Goal: Information Seeking & Learning: Learn about a topic

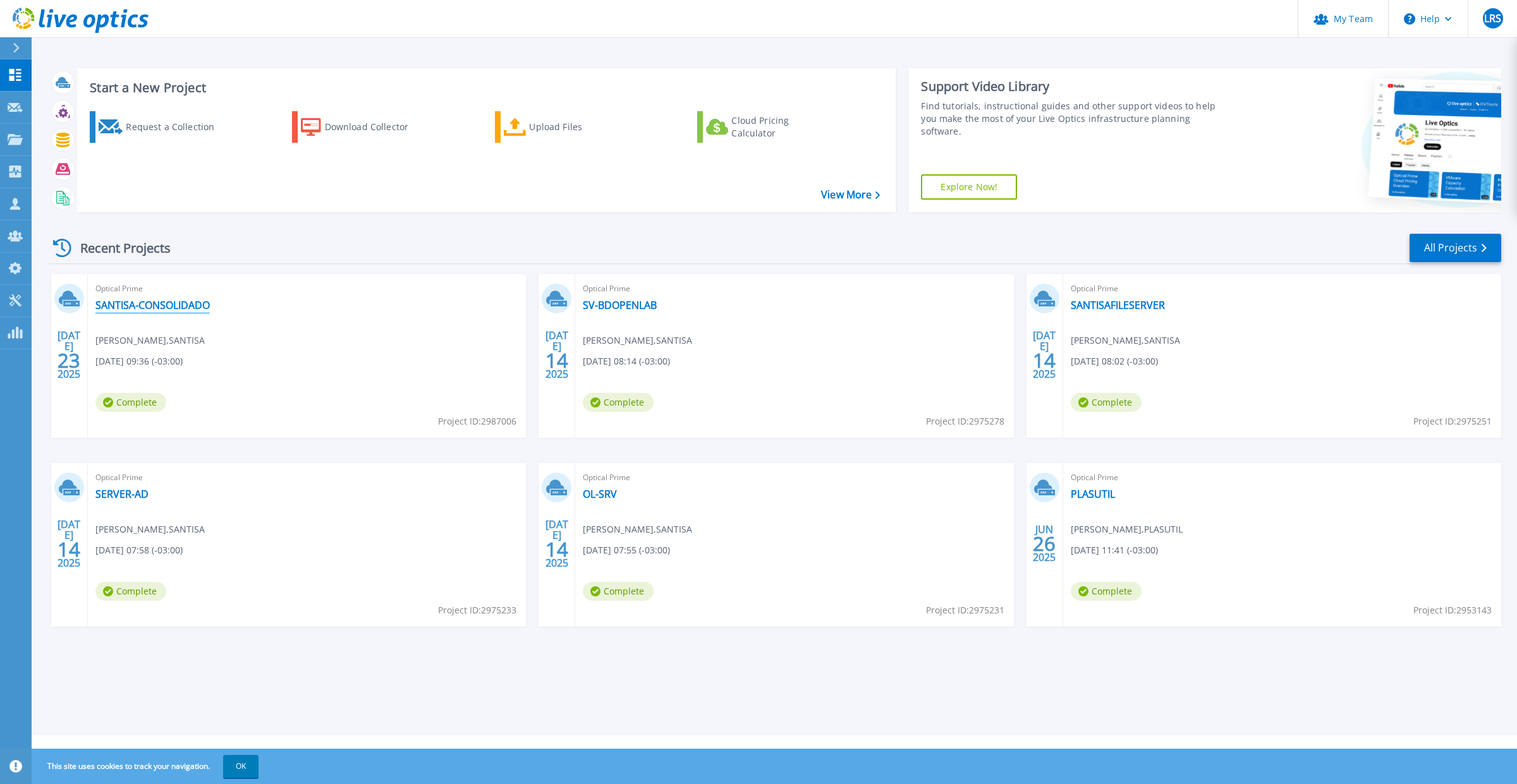
click at [139, 302] on link "SANTISA-CONSOLIDADO" at bounding box center [152, 305] width 115 height 13
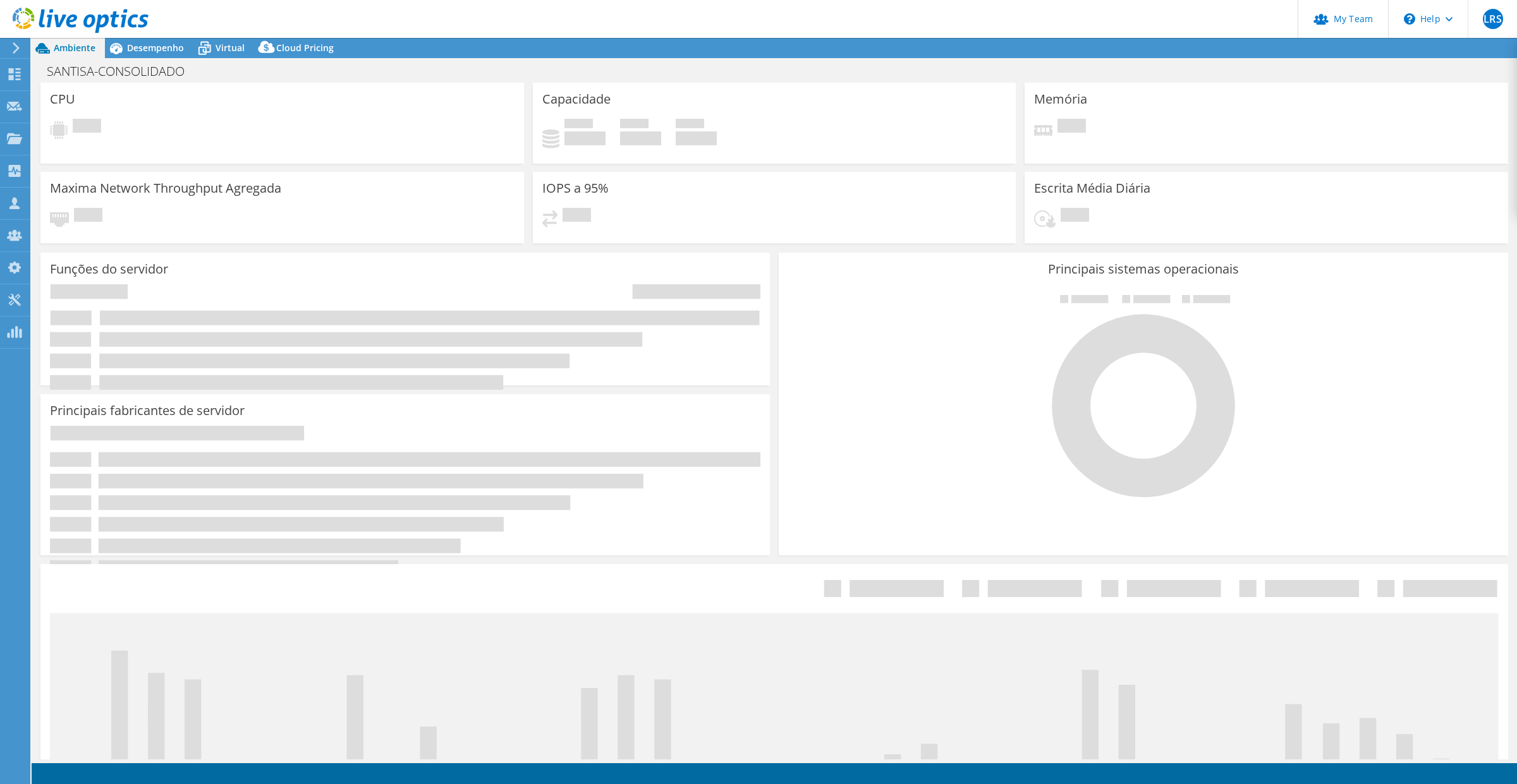
select select "USD"
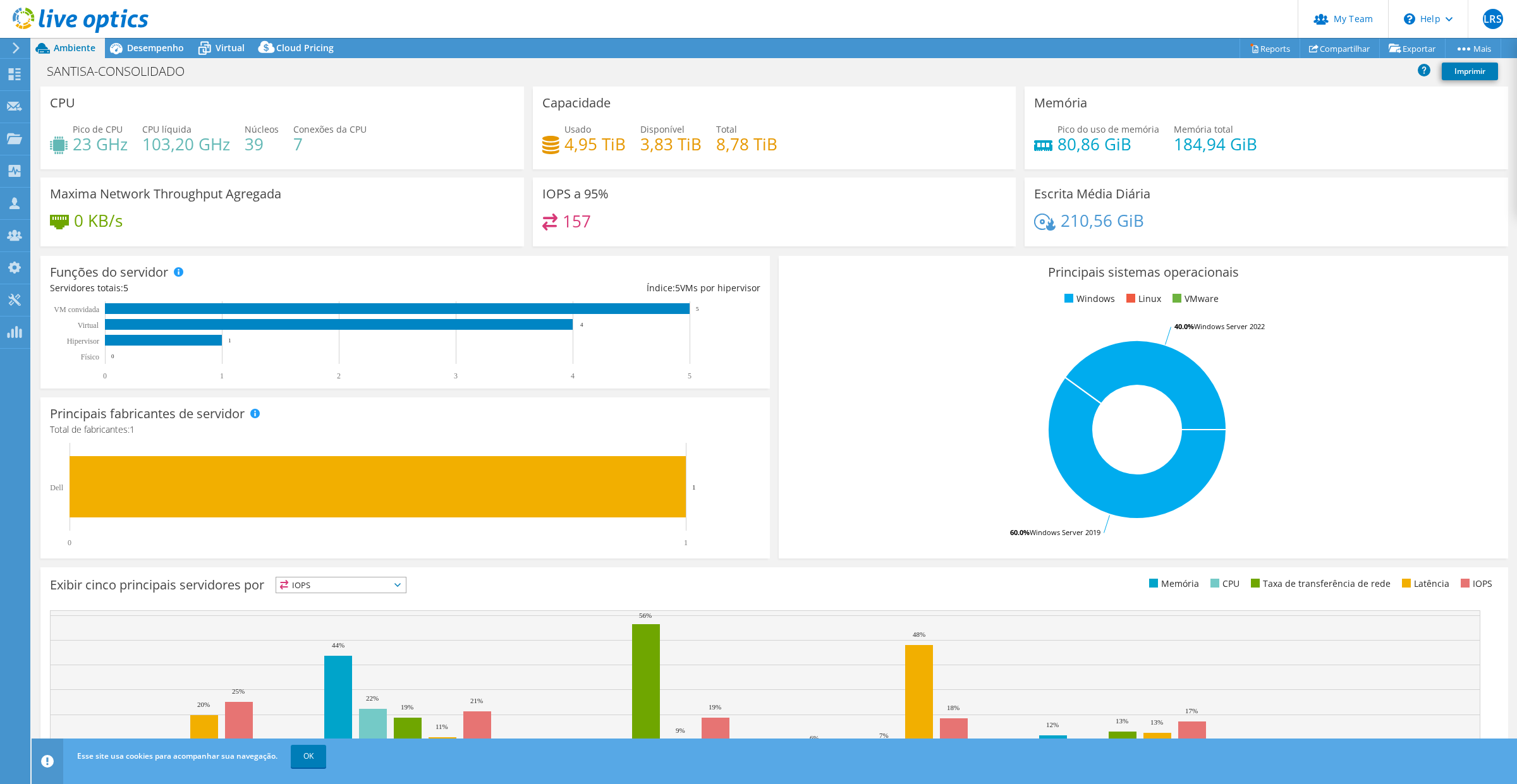
drag, startPoint x: 144, startPoint y: 40, endPoint x: 253, endPoint y: 147, distance: 152.7
click at [146, 40] on div at bounding box center [74, 21] width 149 height 42
click at [226, 45] on span "Virtual" at bounding box center [230, 48] width 29 height 12
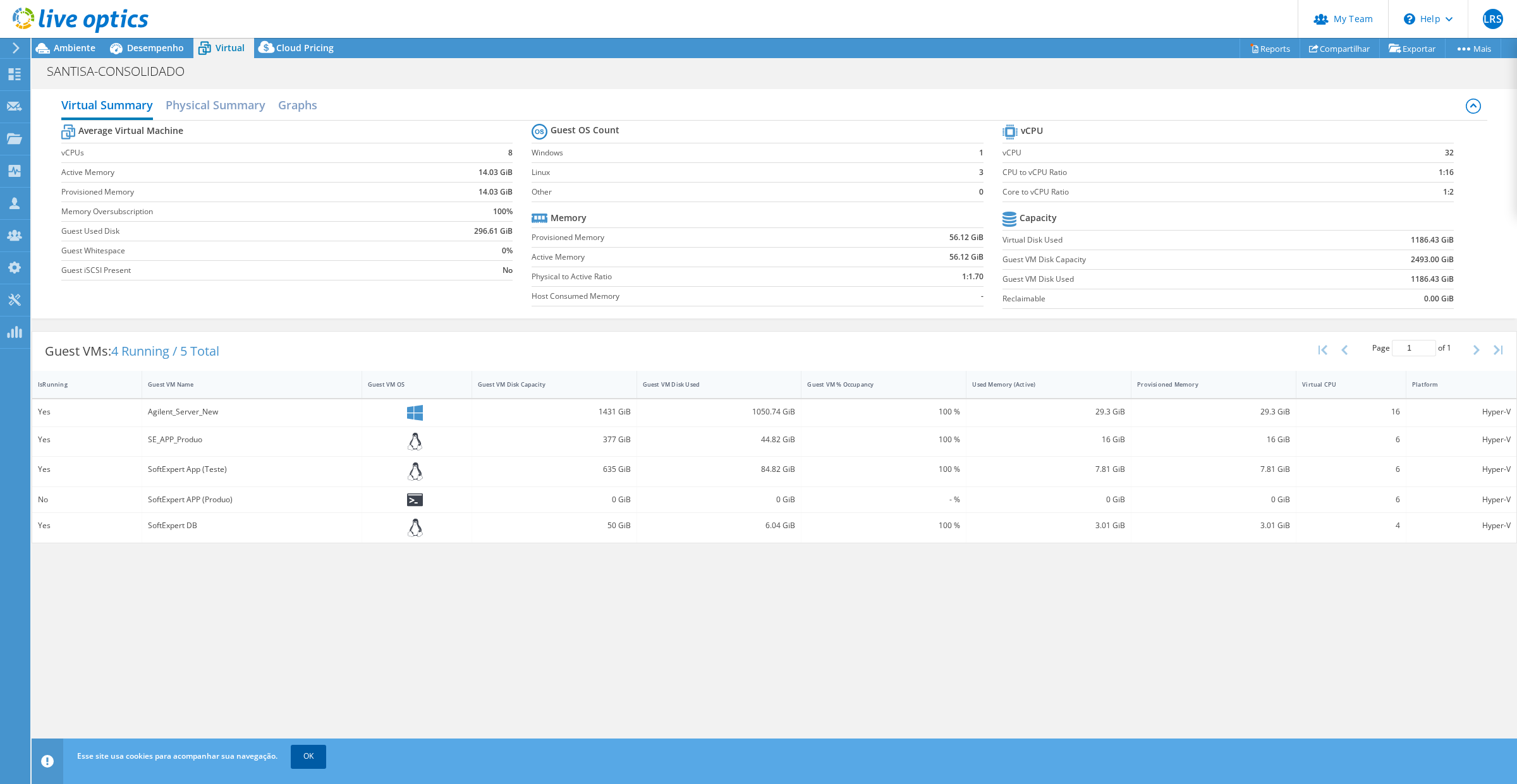
click at [315, 764] on link "OK" at bounding box center [308, 756] width 35 height 23
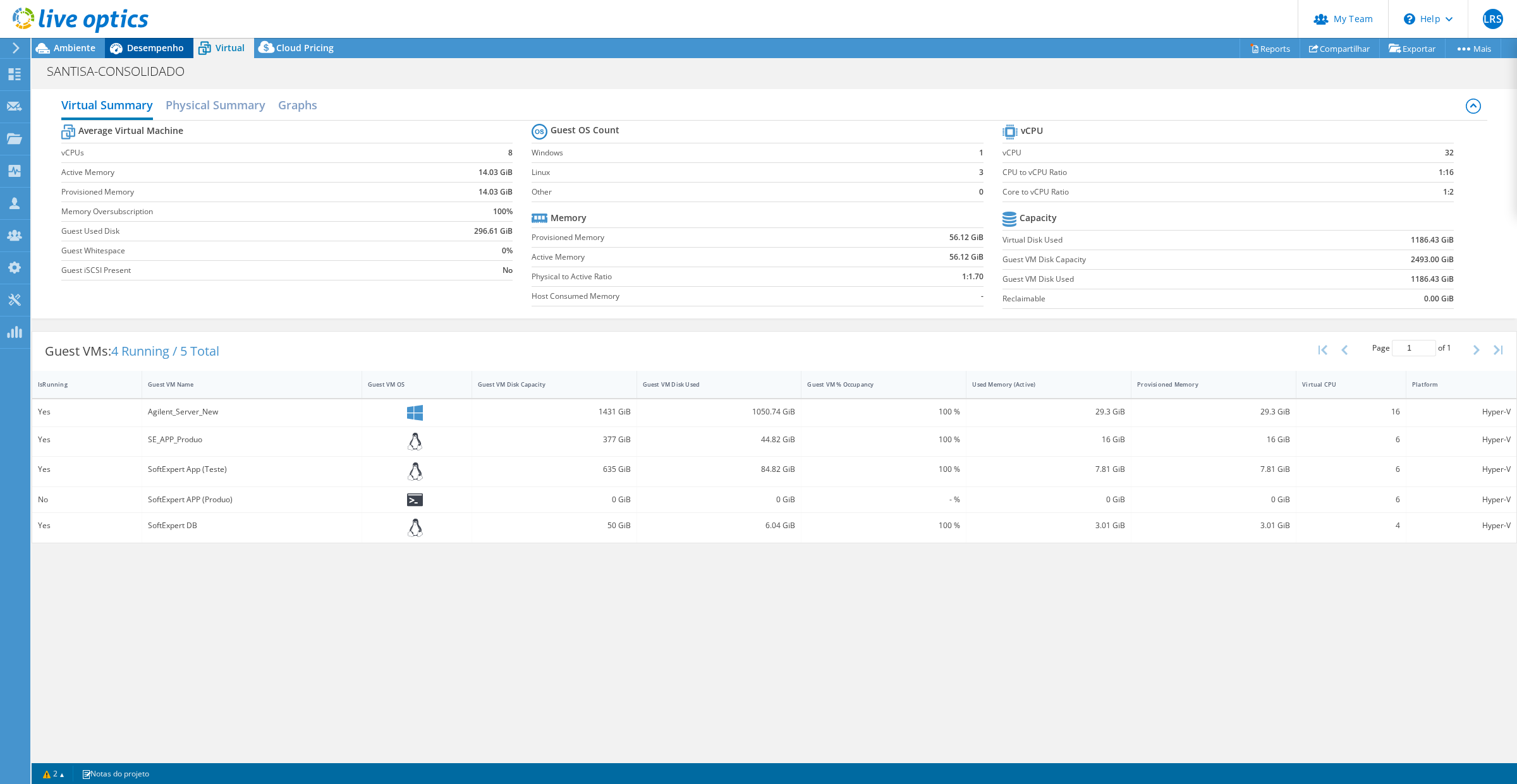
click at [159, 45] on span "Desempenho" at bounding box center [155, 48] width 57 height 12
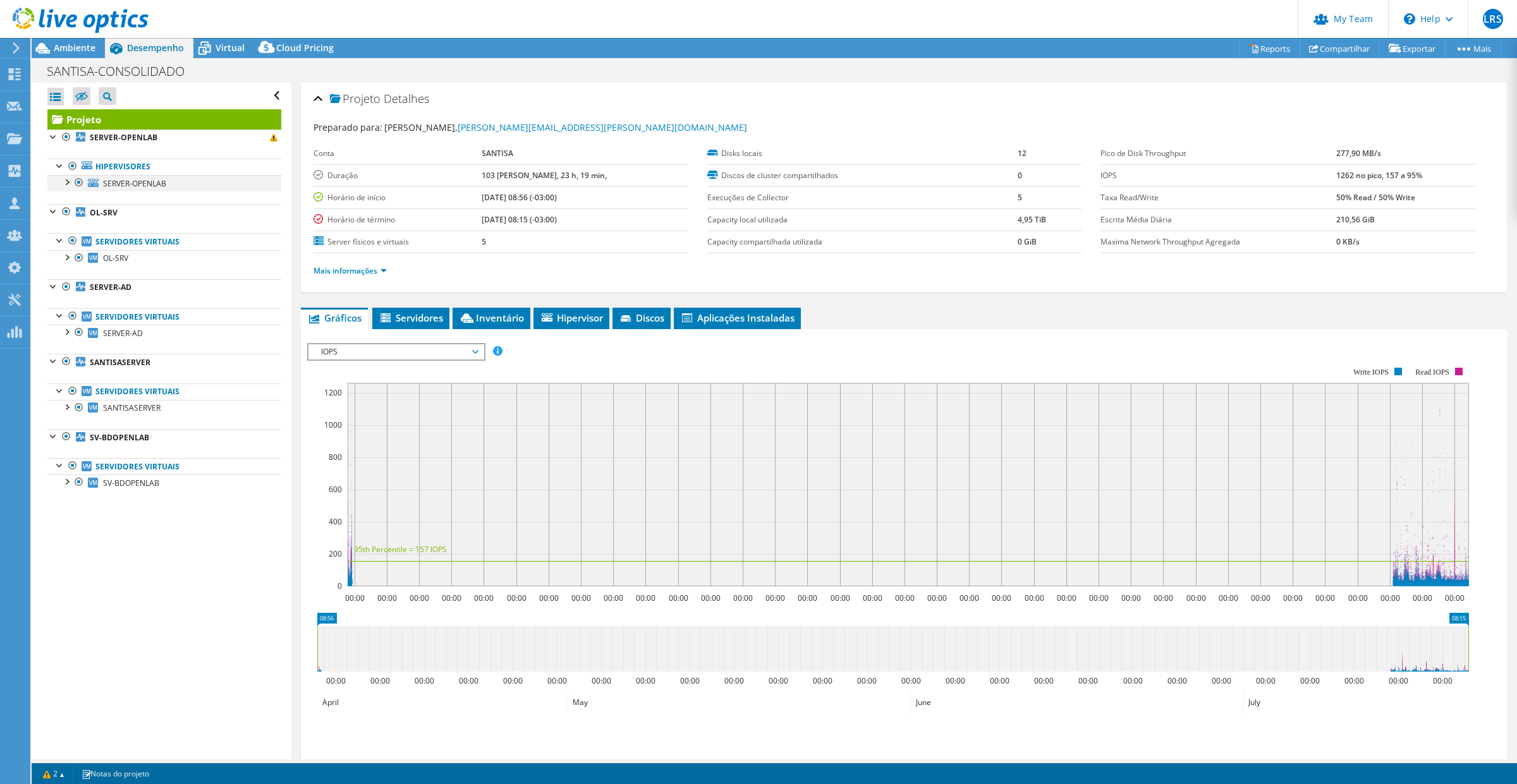
click at [68, 180] on div at bounding box center [66, 181] width 13 height 13
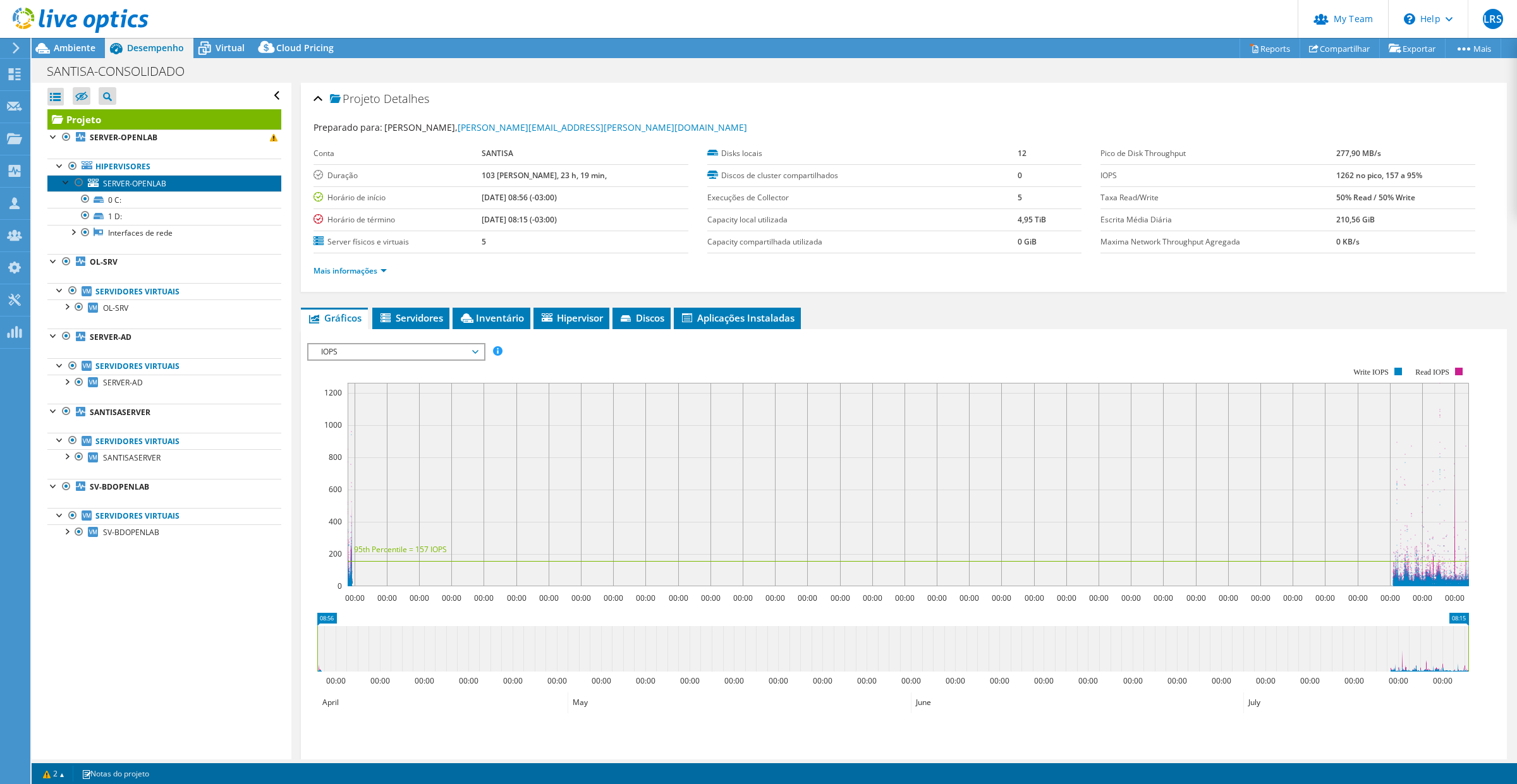
click at [140, 179] on span "SERVER-OPENLAB" at bounding box center [135, 183] width 63 height 11
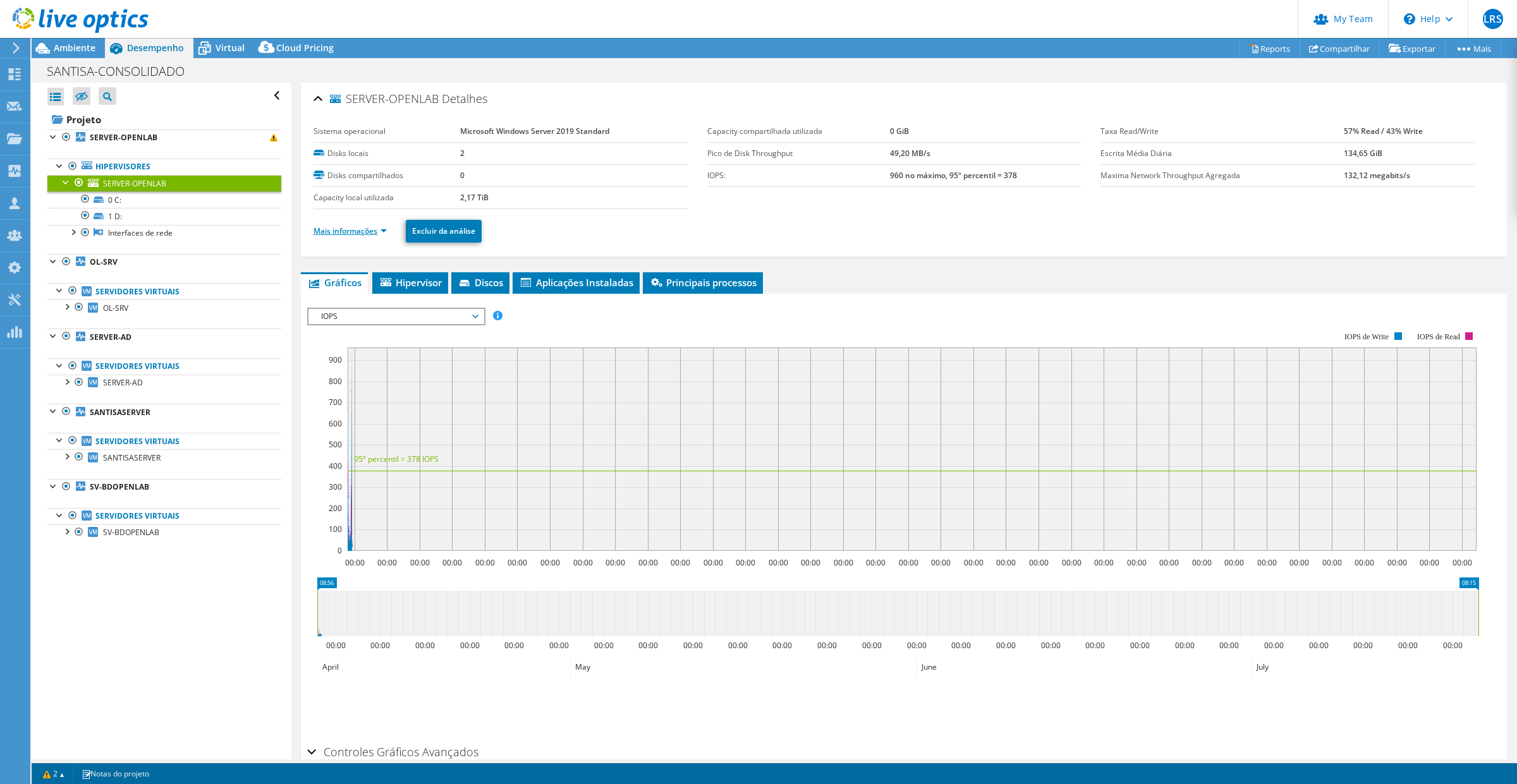
click at [383, 229] on link "Mais informações" at bounding box center [349, 231] width 73 height 11
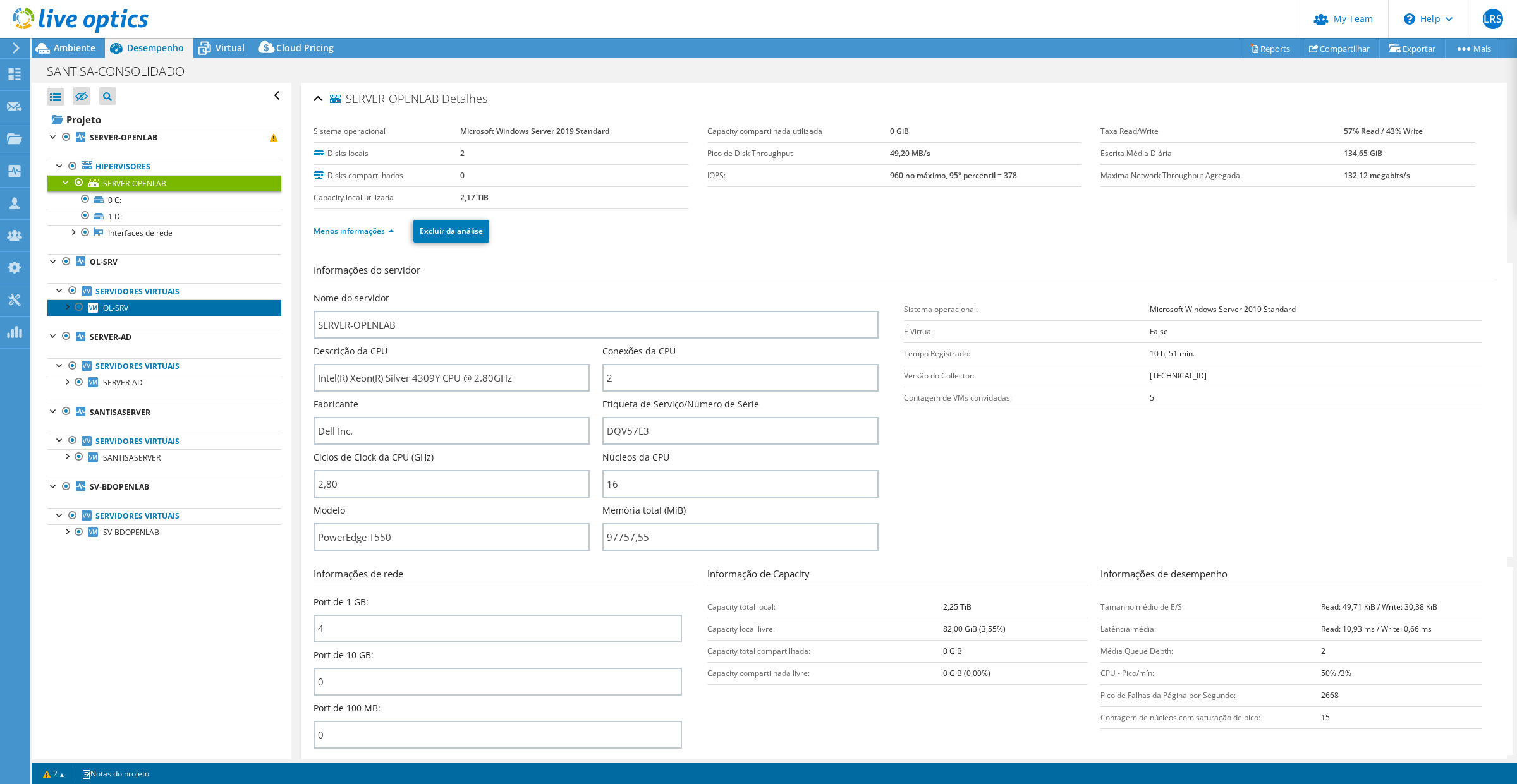
click at [187, 306] on link "OL-SRV" at bounding box center [165, 308] width 234 height 17
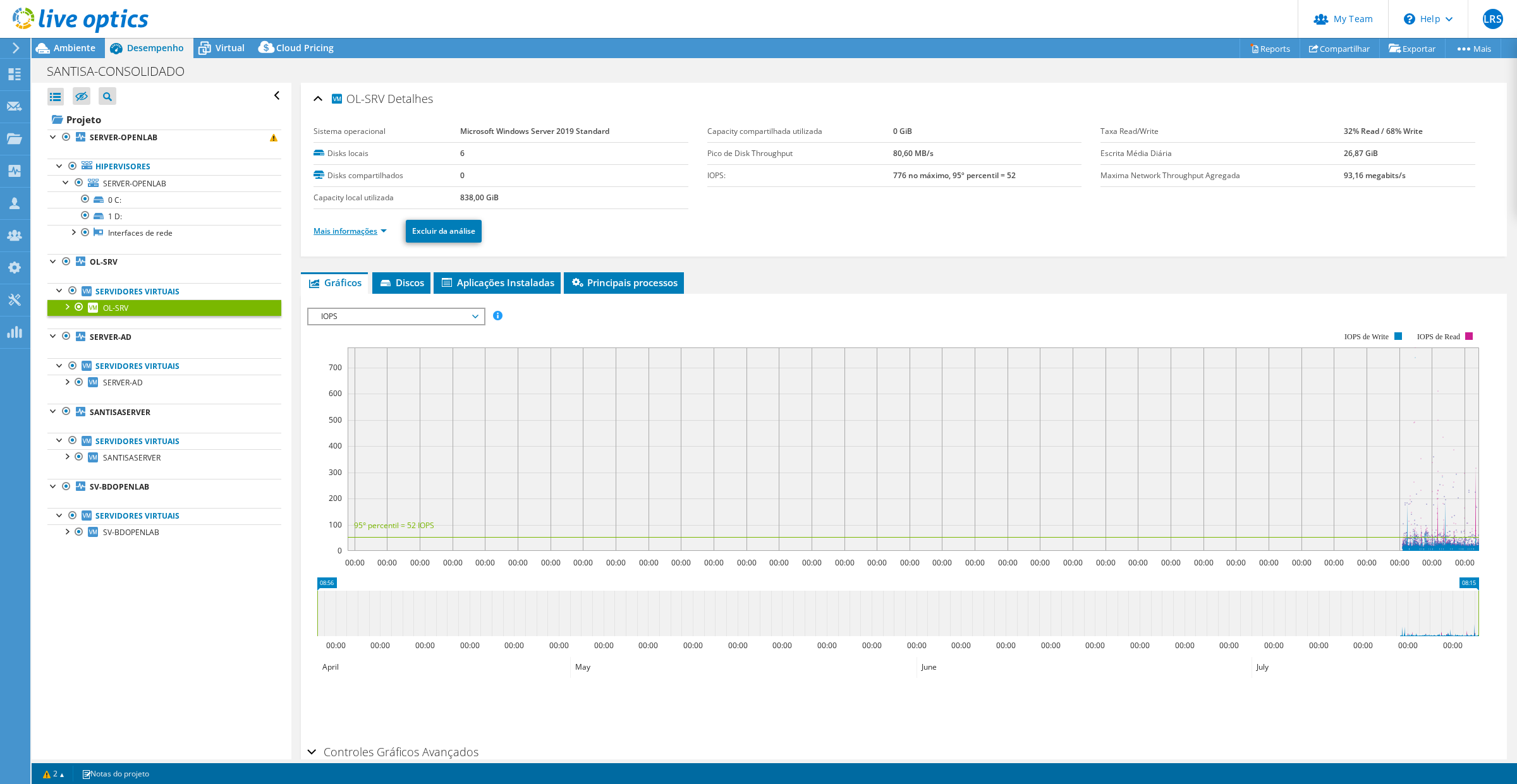
click at [378, 232] on link "Mais informações" at bounding box center [349, 231] width 73 height 11
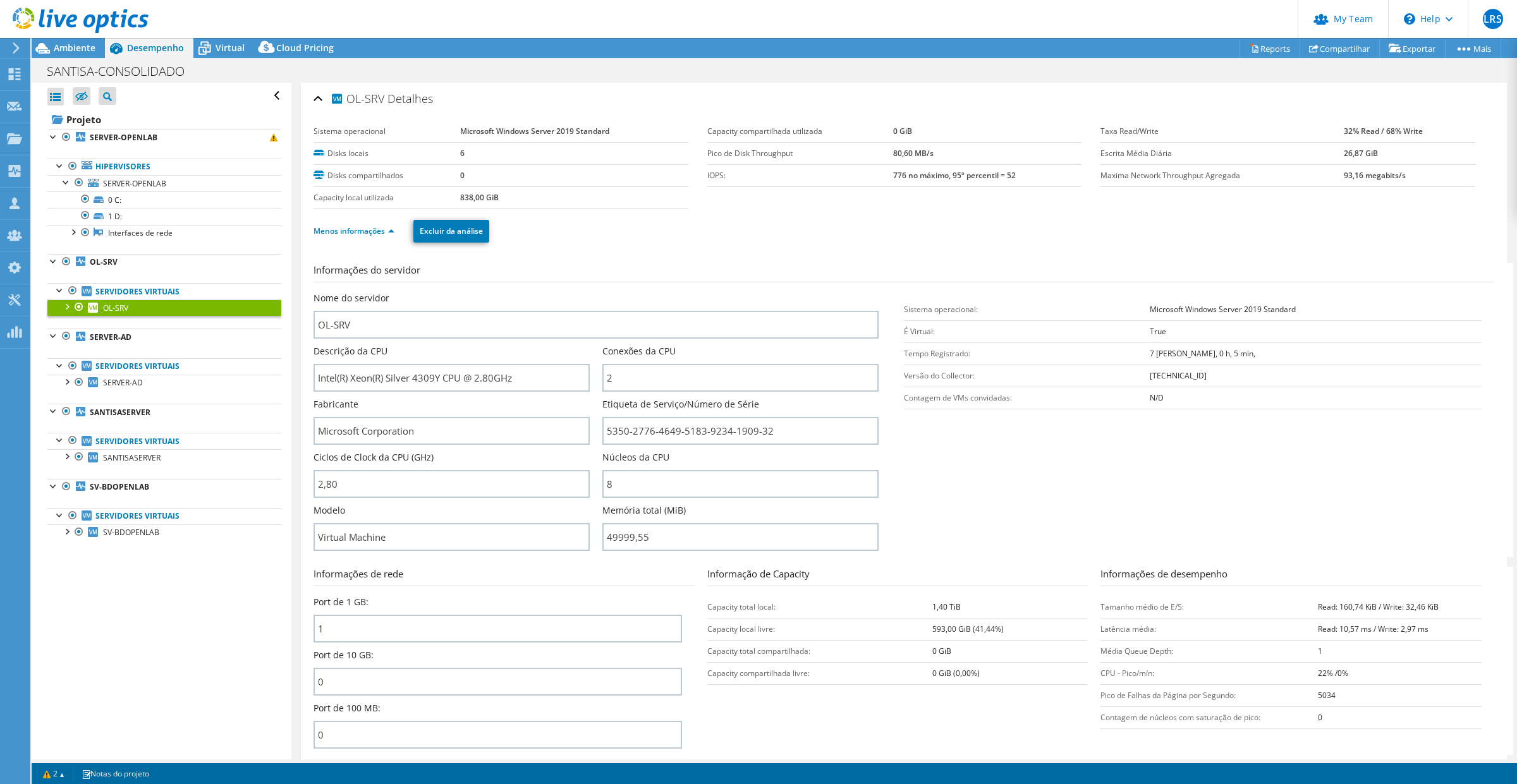
click at [61, 307] on div at bounding box center [66, 306] width 13 height 13
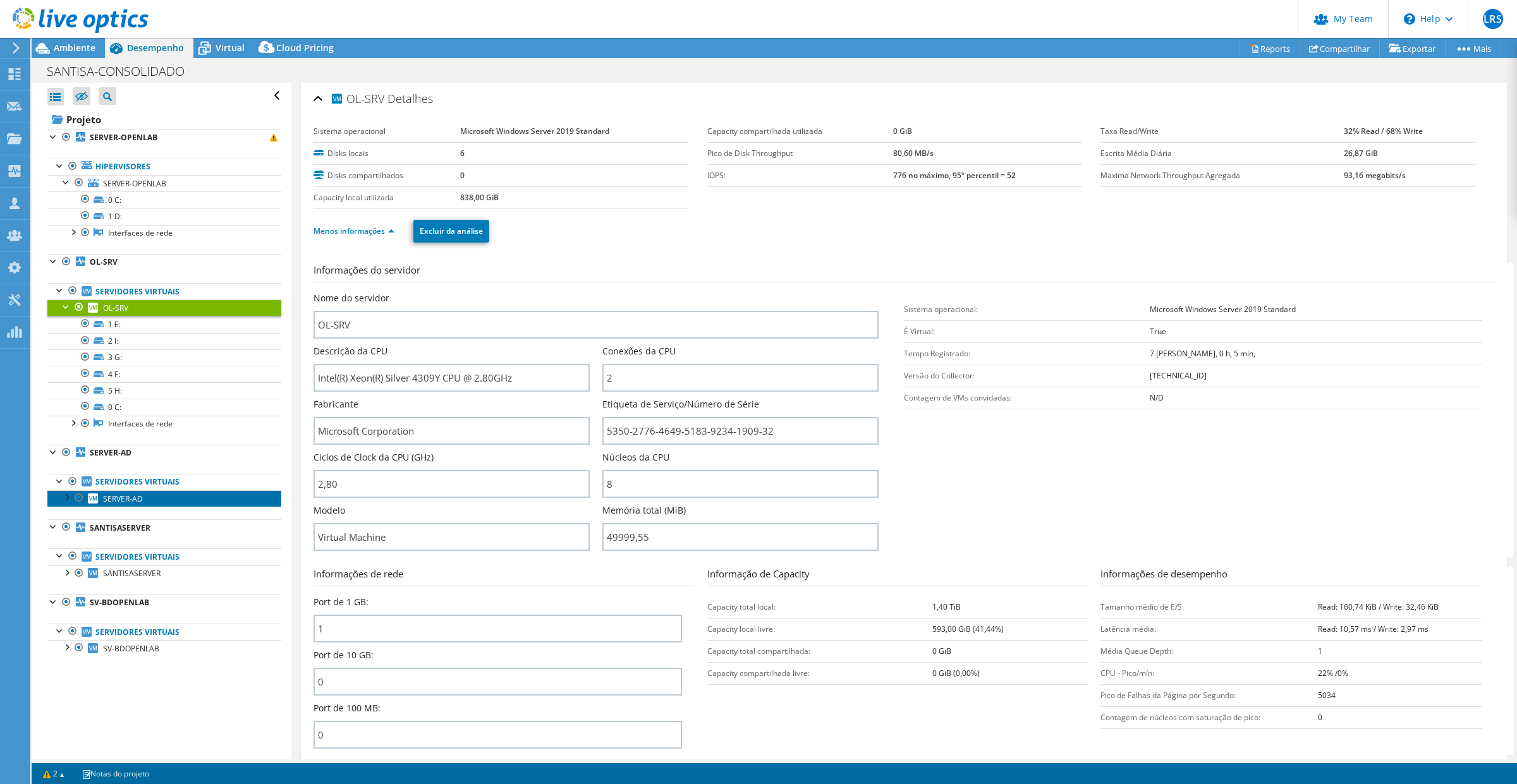
click at [150, 503] on link "SERVER-AD" at bounding box center [165, 499] width 234 height 17
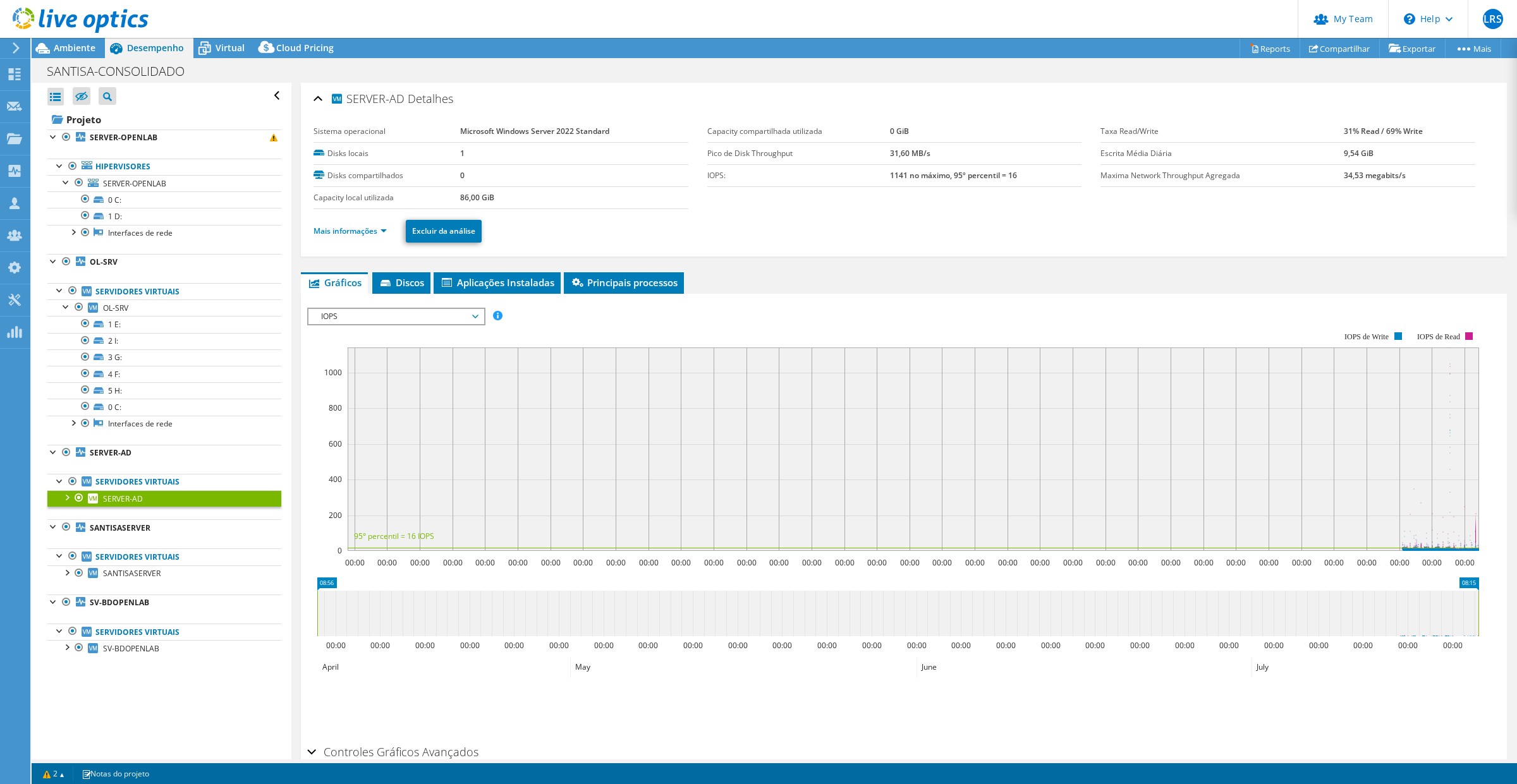
click at [393, 231] on li "Mais informações" at bounding box center [353, 231] width 81 height 14
click at [384, 229] on link "Mais informações" at bounding box center [349, 231] width 73 height 11
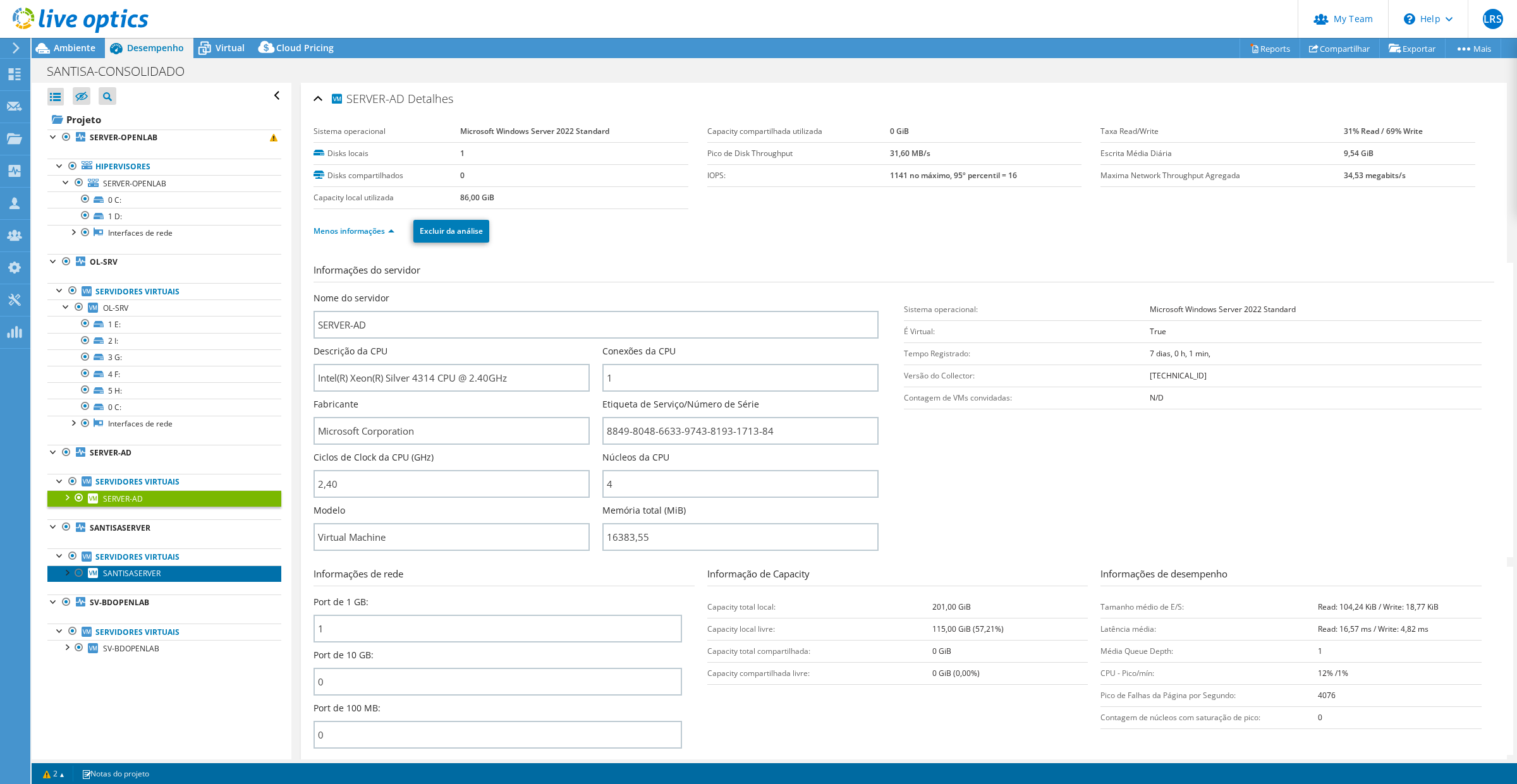
click at [128, 570] on link "SANTISASERVER" at bounding box center [165, 574] width 234 height 17
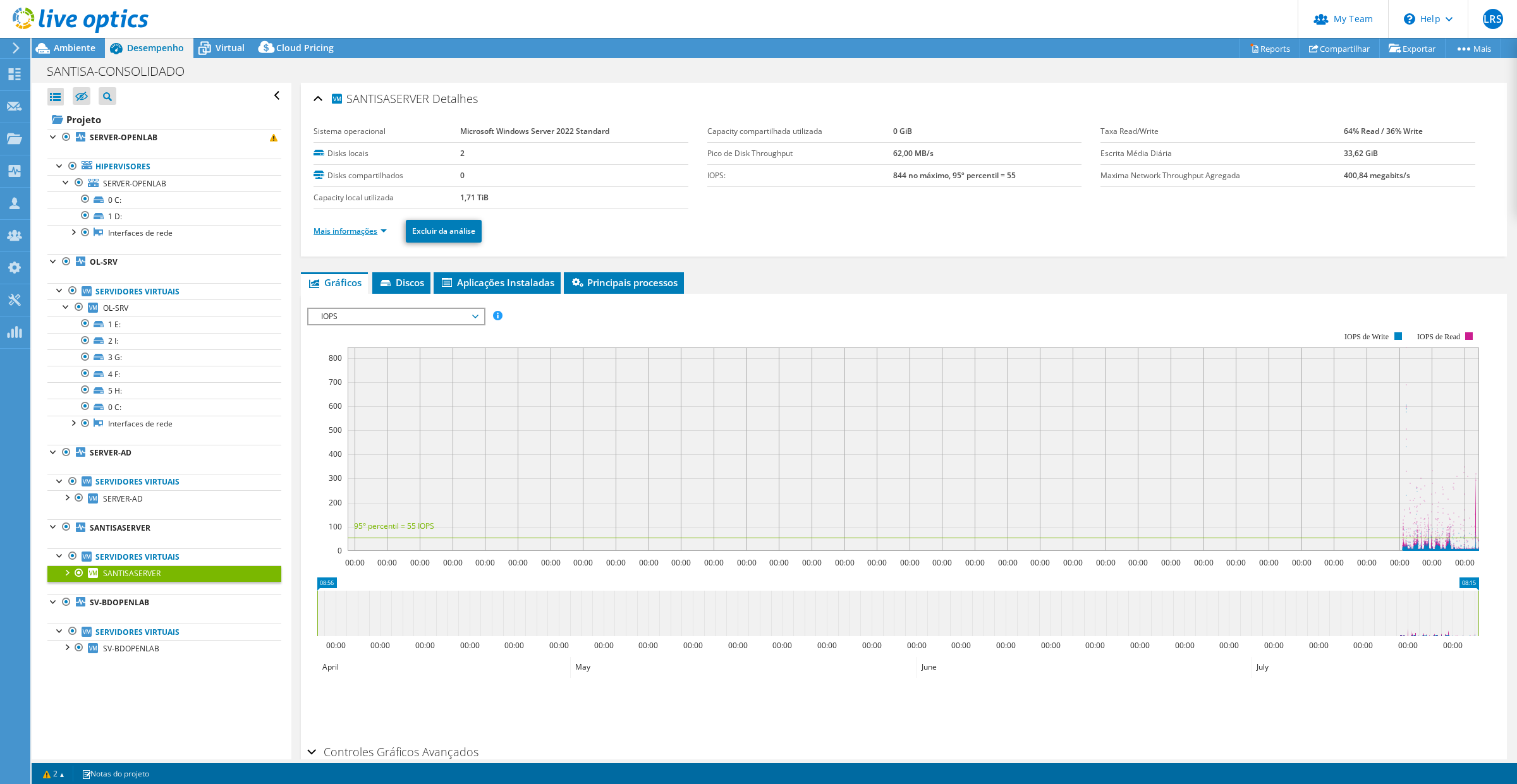
click at [384, 228] on link "Mais informações" at bounding box center [349, 231] width 73 height 11
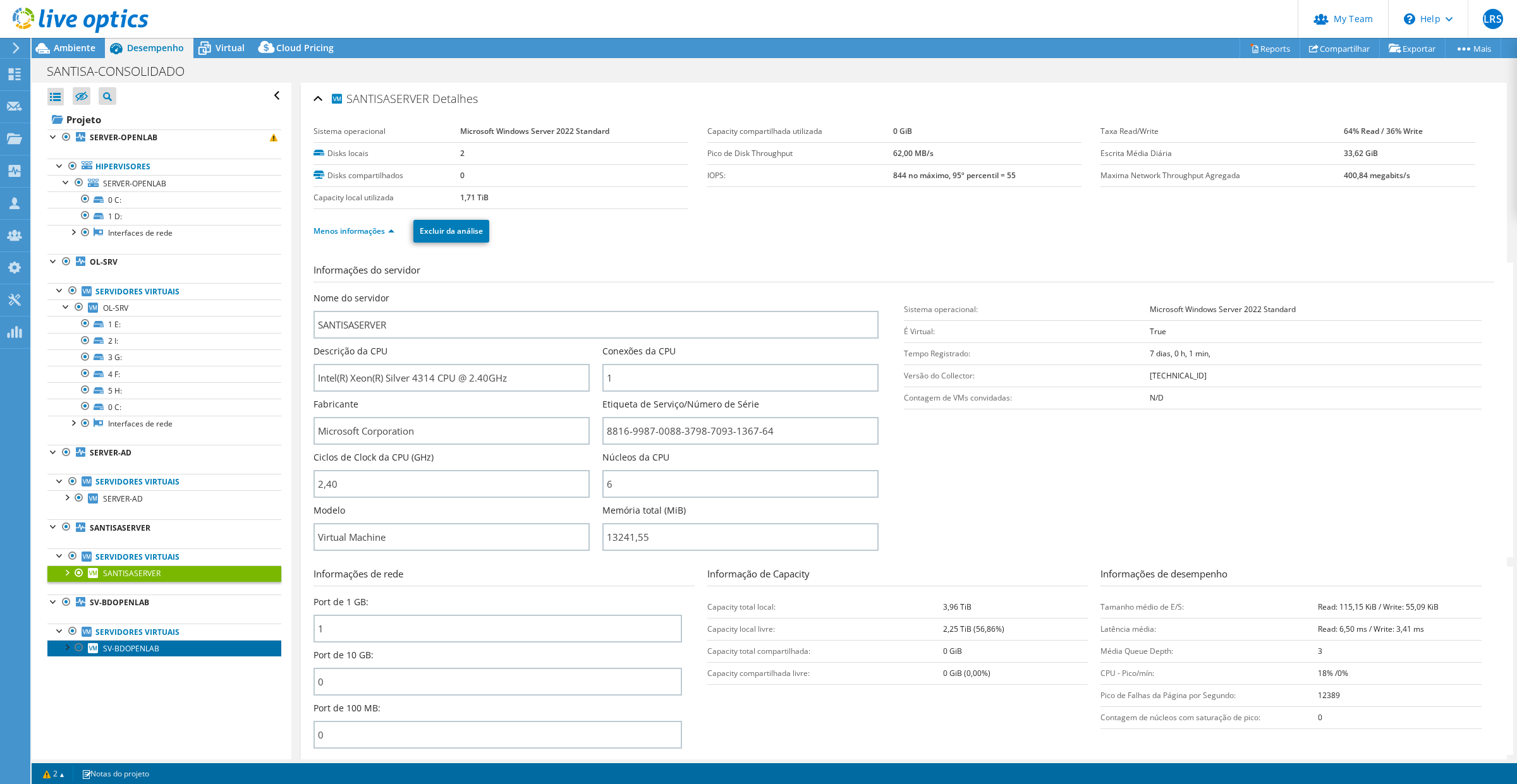
drag, startPoint x: 122, startPoint y: 647, endPoint x: 140, endPoint y: 646, distance: 18.0
click at [122, 647] on span "SV-BDOPENLAB" at bounding box center [131, 649] width 57 height 11
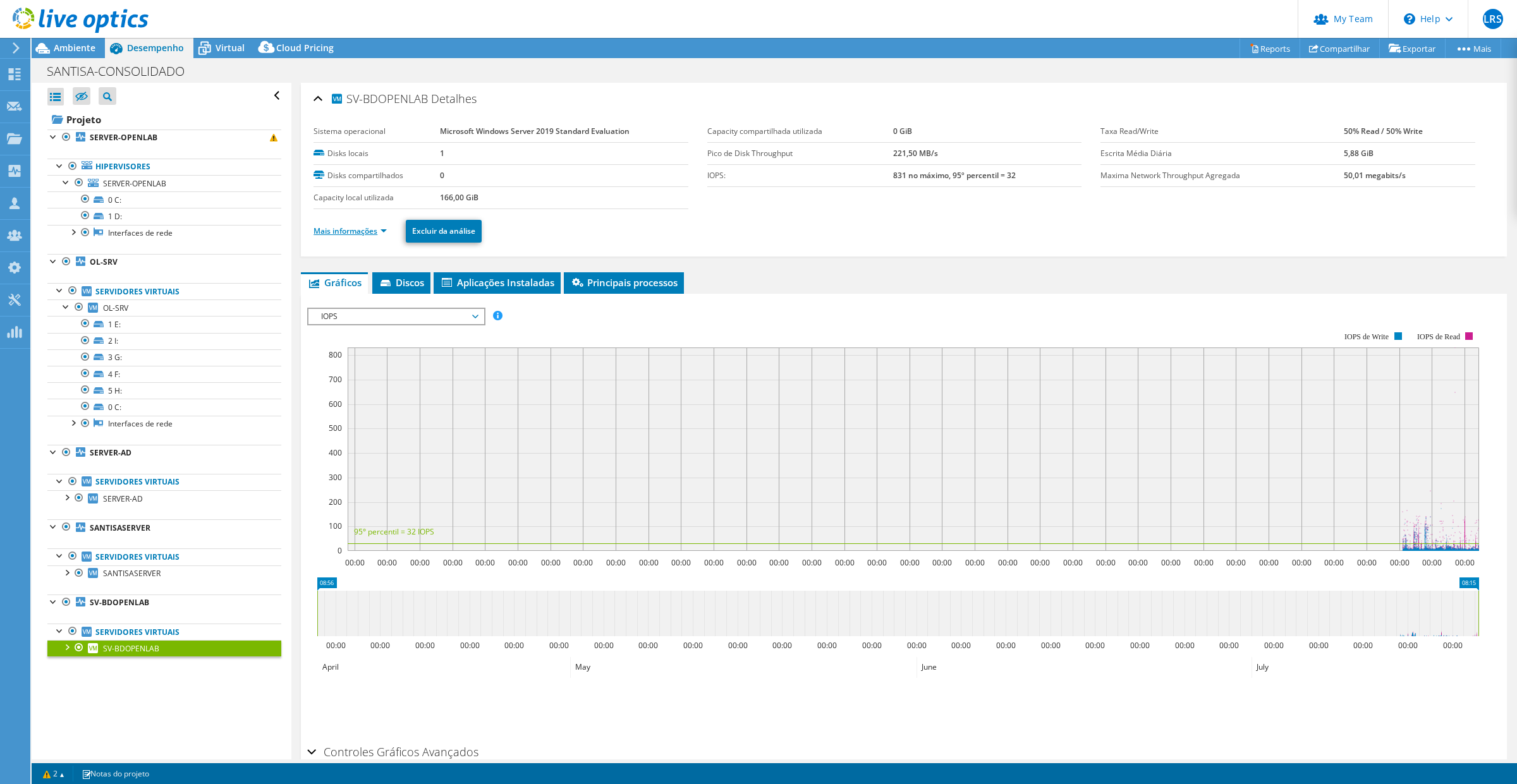
click at [386, 229] on link "Mais informações" at bounding box center [349, 231] width 73 height 11
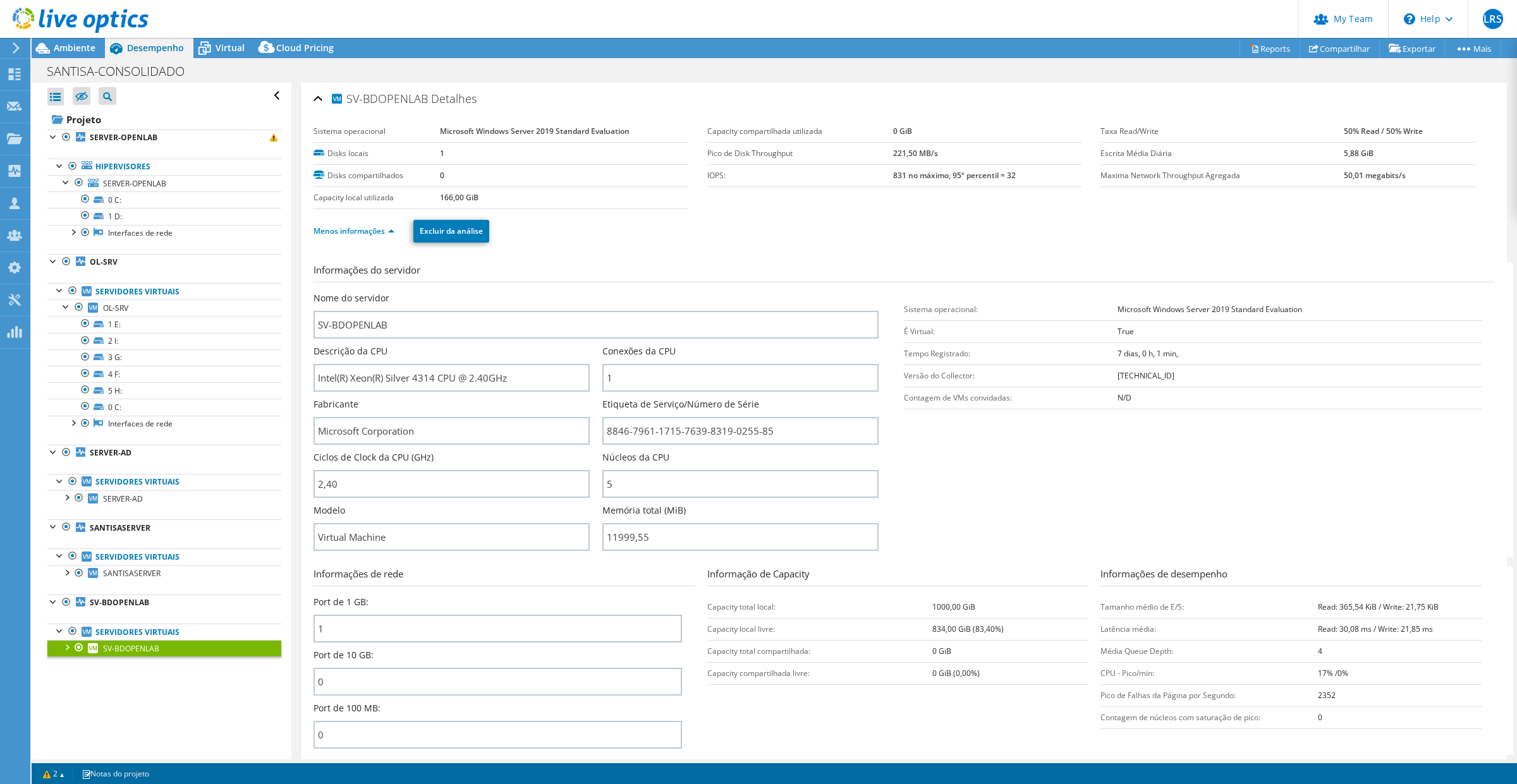
drag, startPoint x: 228, startPoint y: 45, endPoint x: 307, endPoint y: 210, distance: 182.9
click at [228, 45] on span "Virtual" at bounding box center [230, 48] width 29 height 12
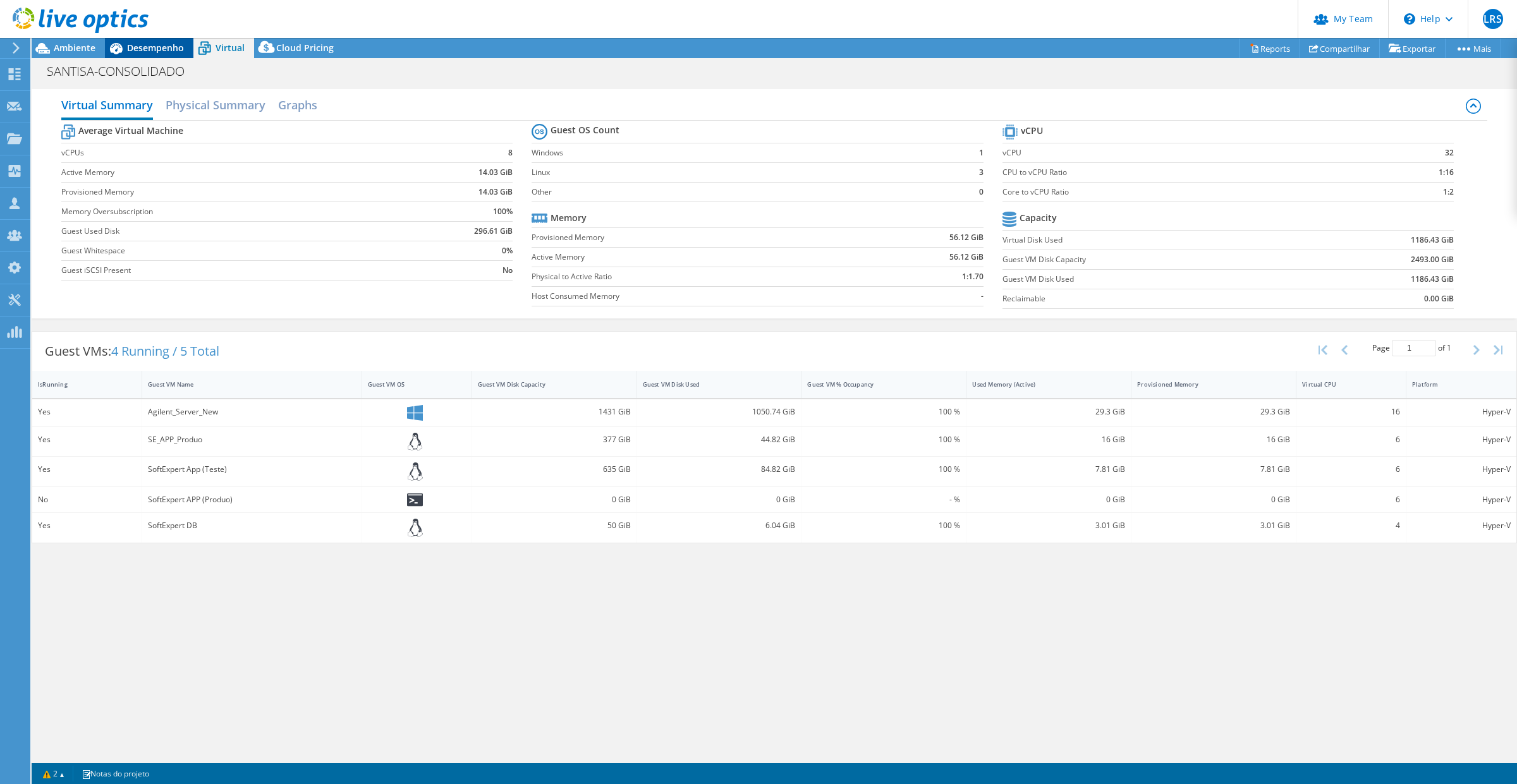
click at [171, 42] on span "Desempenho" at bounding box center [155, 48] width 57 height 12
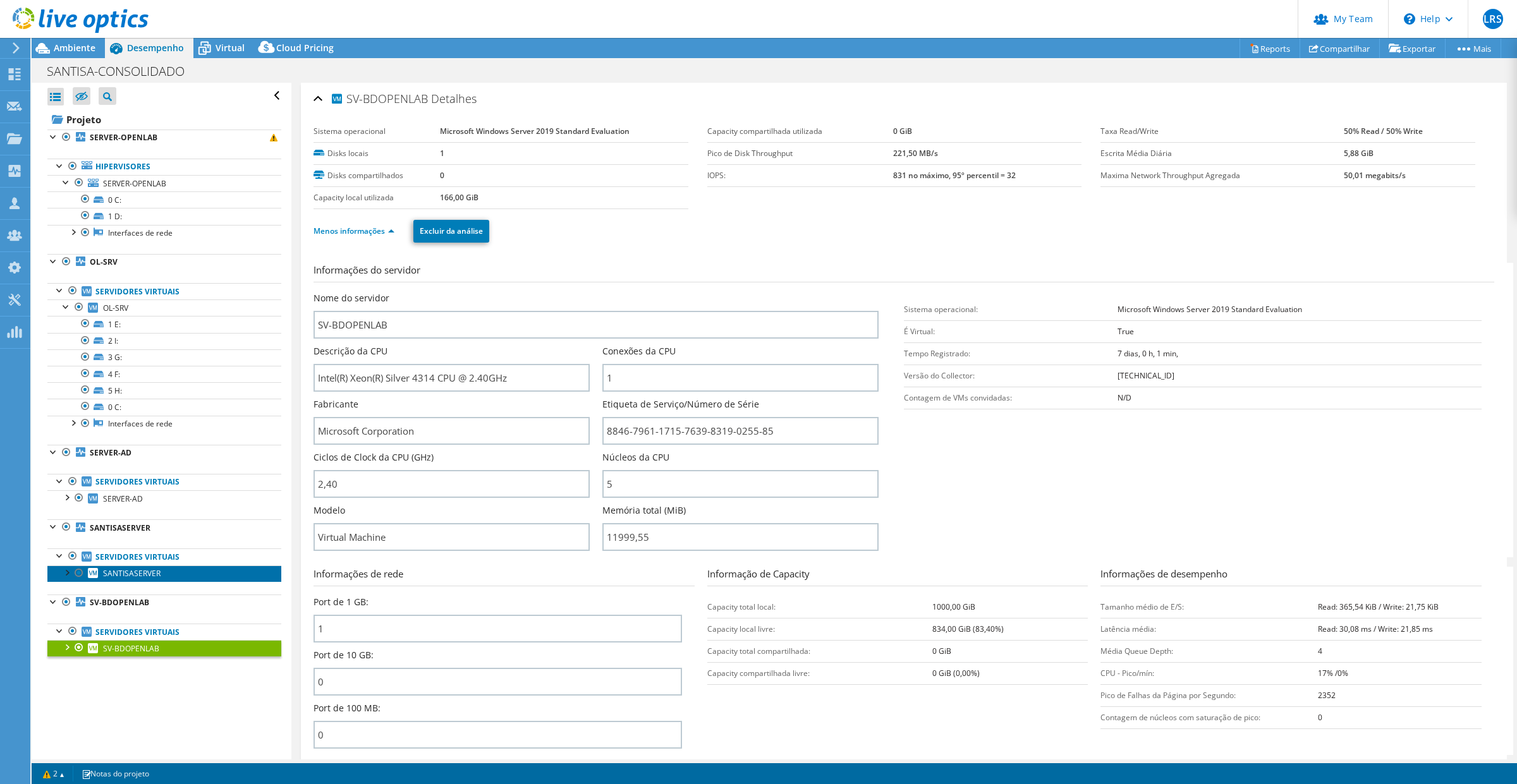
click at [152, 579] on span "SANTISASERVER" at bounding box center [132, 573] width 57 height 11
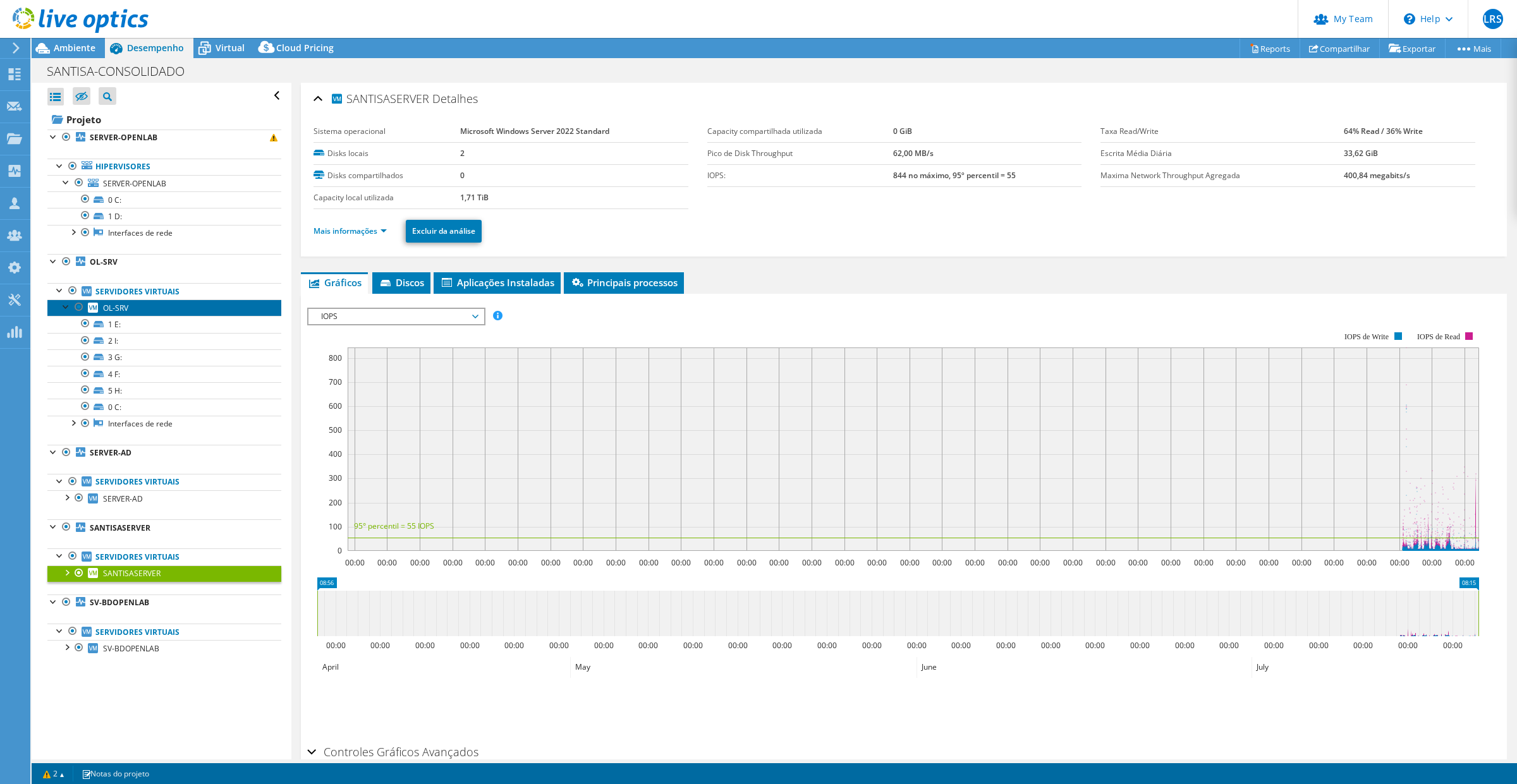
click at [144, 309] on link "OL-SRV" at bounding box center [165, 308] width 234 height 17
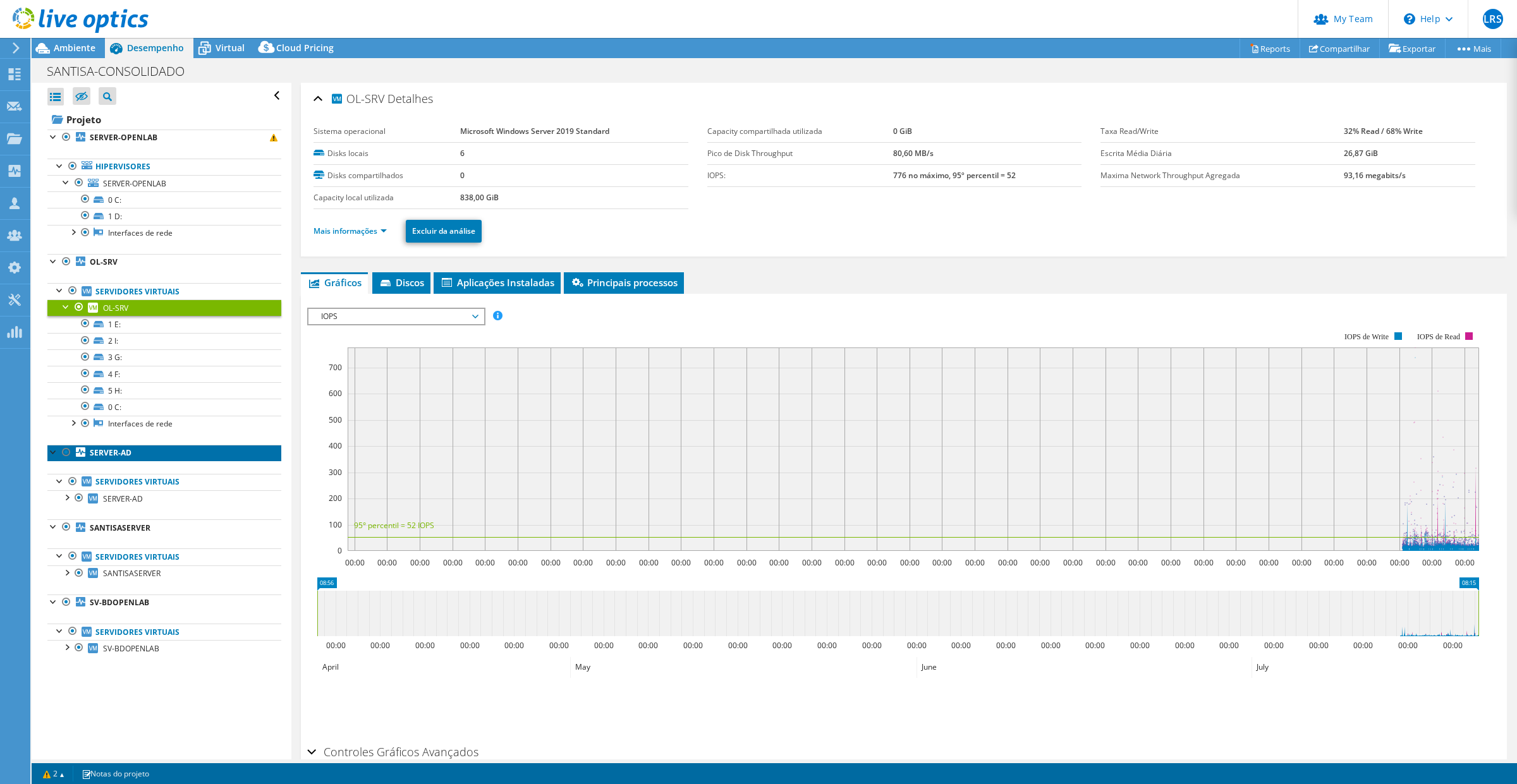
click at [150, 460] on link "SERVER-AD" at bounding box center [165, 453] width 234 height 17
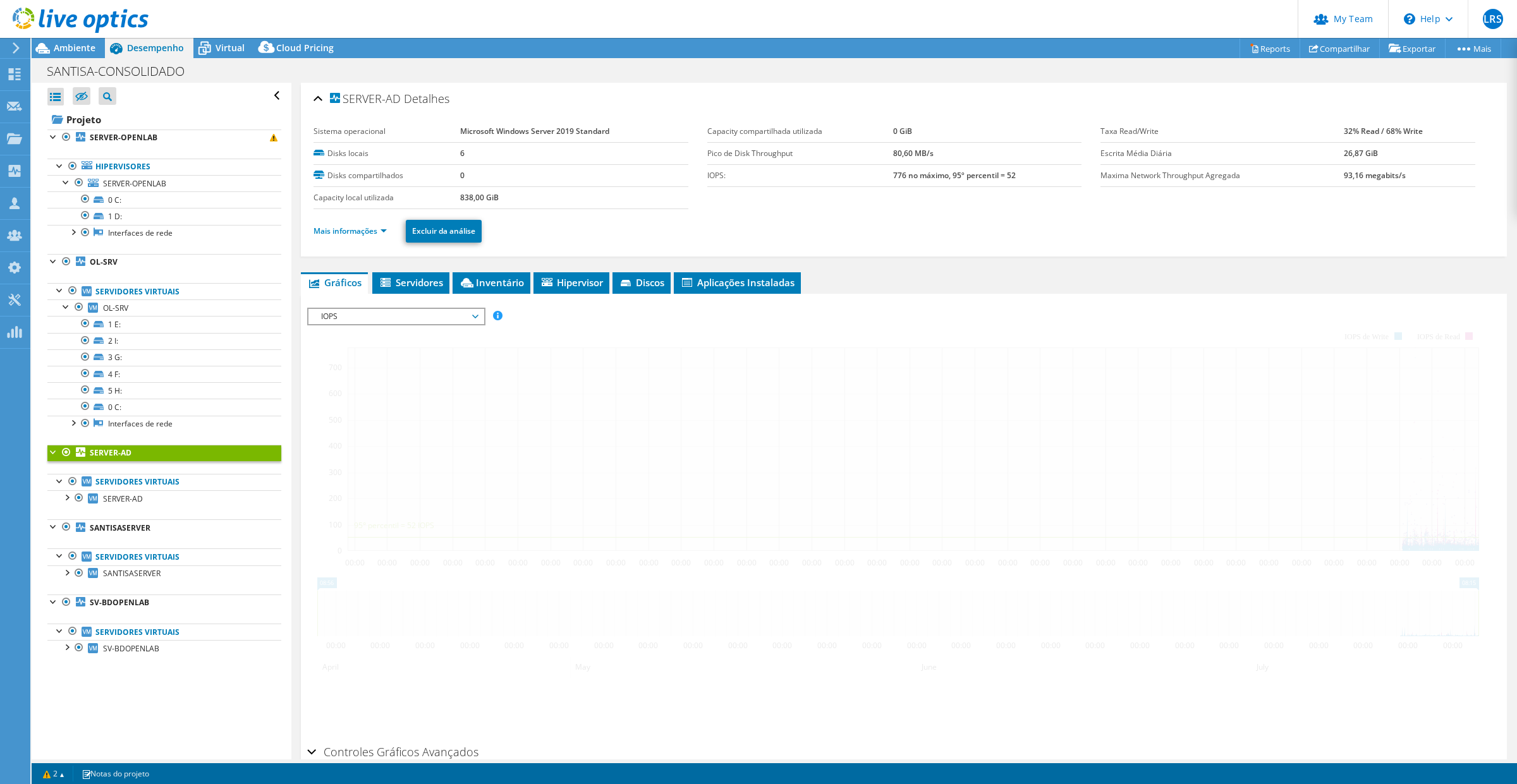
click at [51, 456] on div at bounding box center [54, 451] width 13 height 13
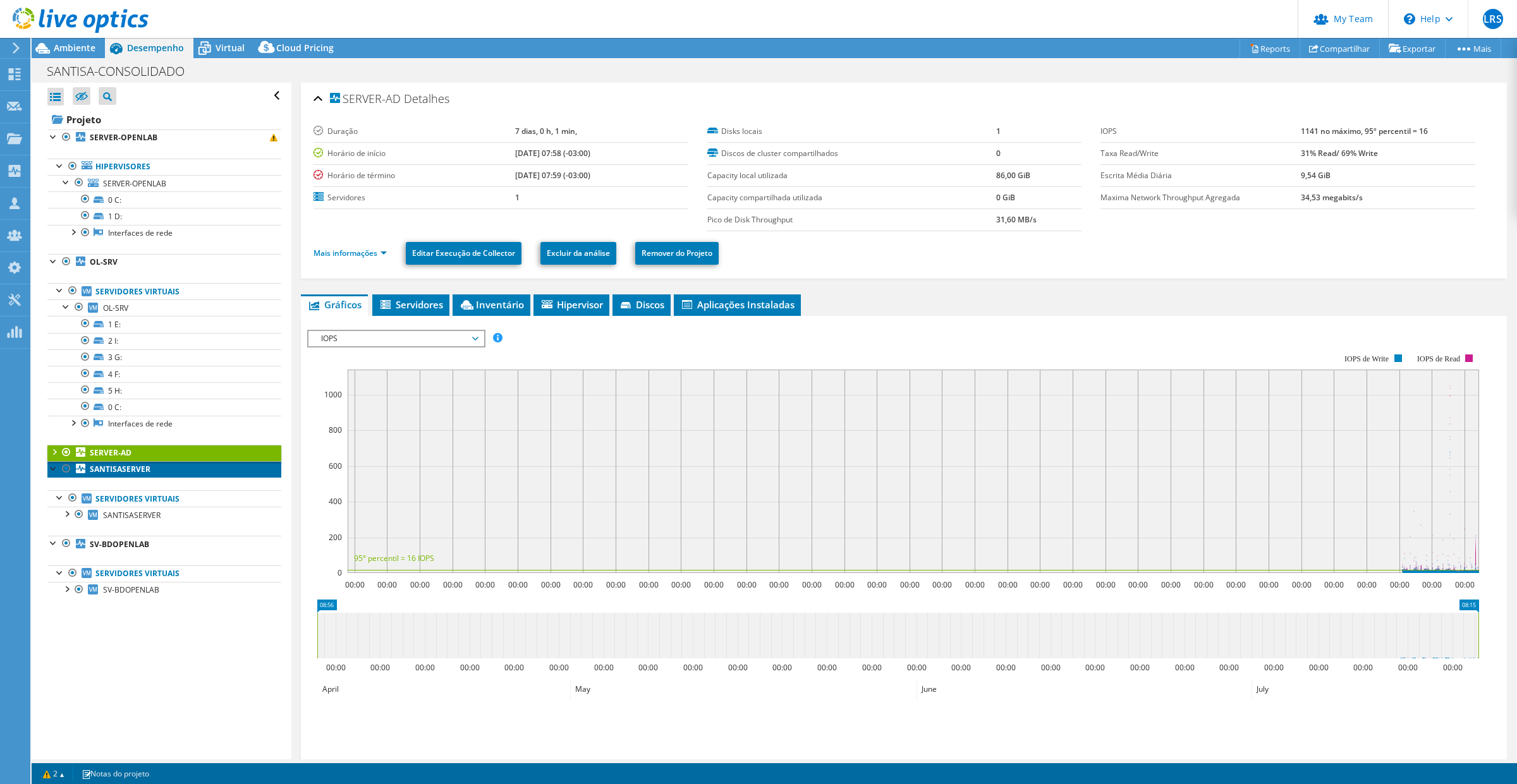
click at [149, 469] on link "SANTISASERVER" at bounding box center [165, 469] width 234 height 17
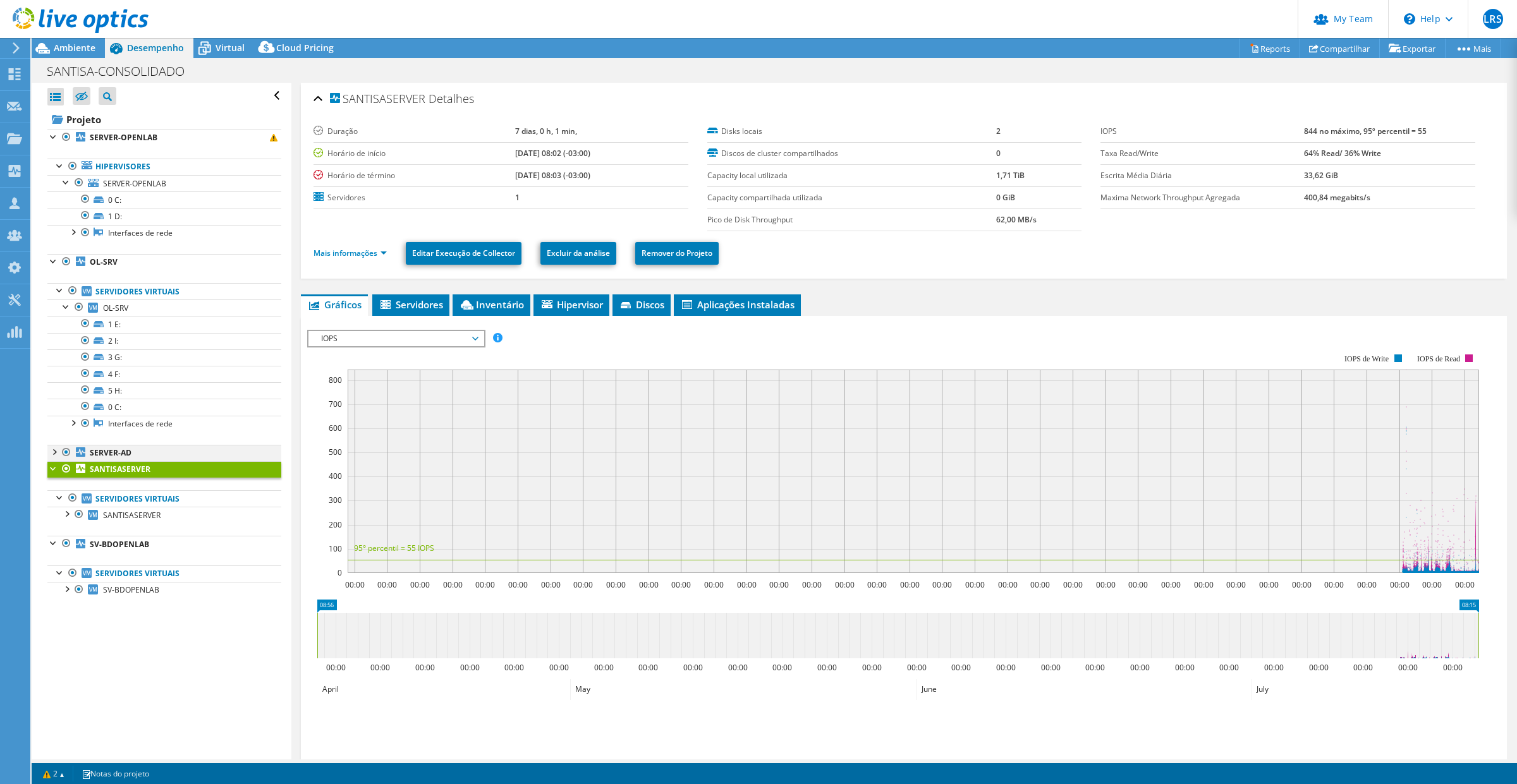
click at [51, 453] on div at bounding box center [54, 451] width 13 height 13
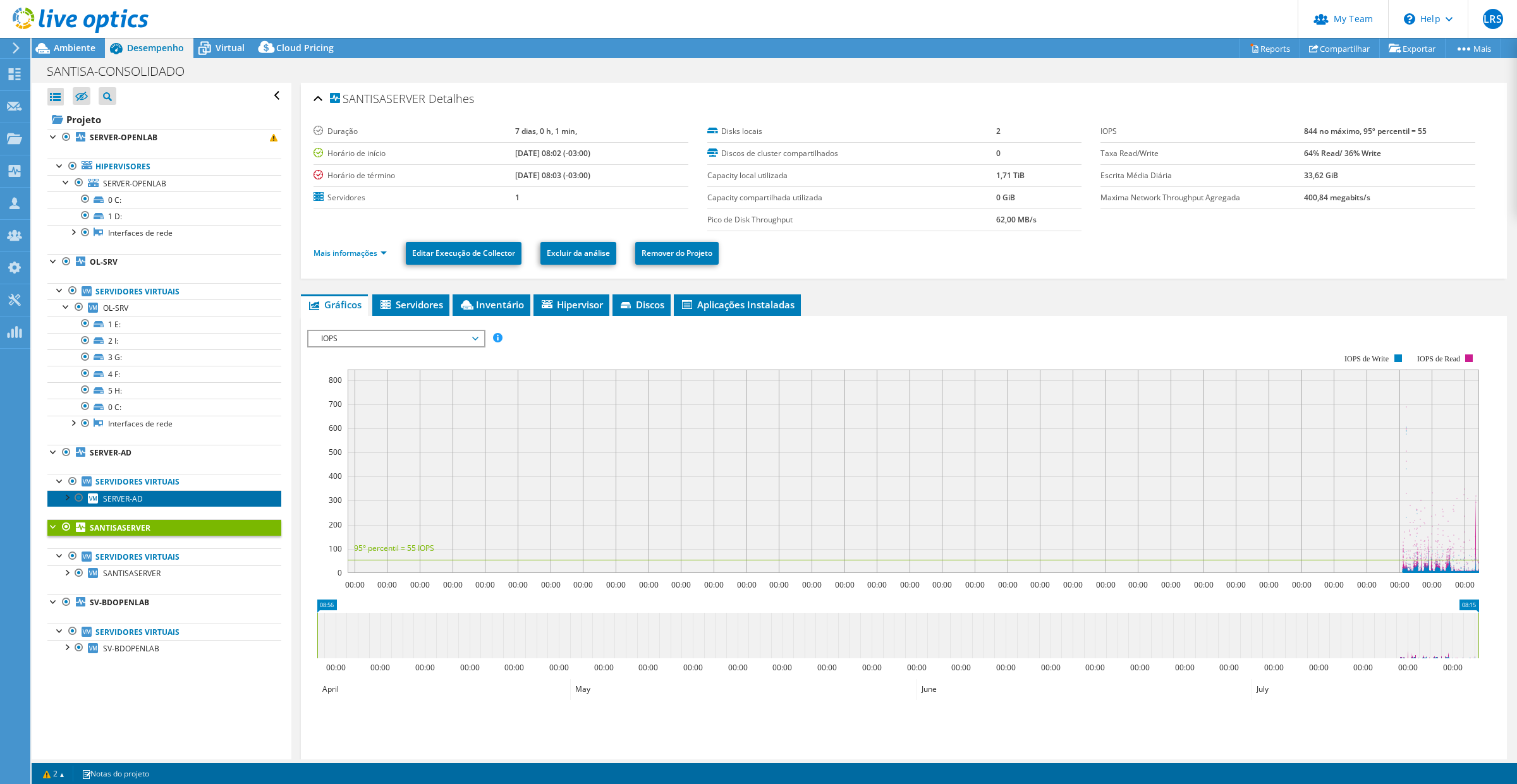
click at [149, 501] on link "SERVER-AD" at bounding box center [165, 499] width 234 height 17
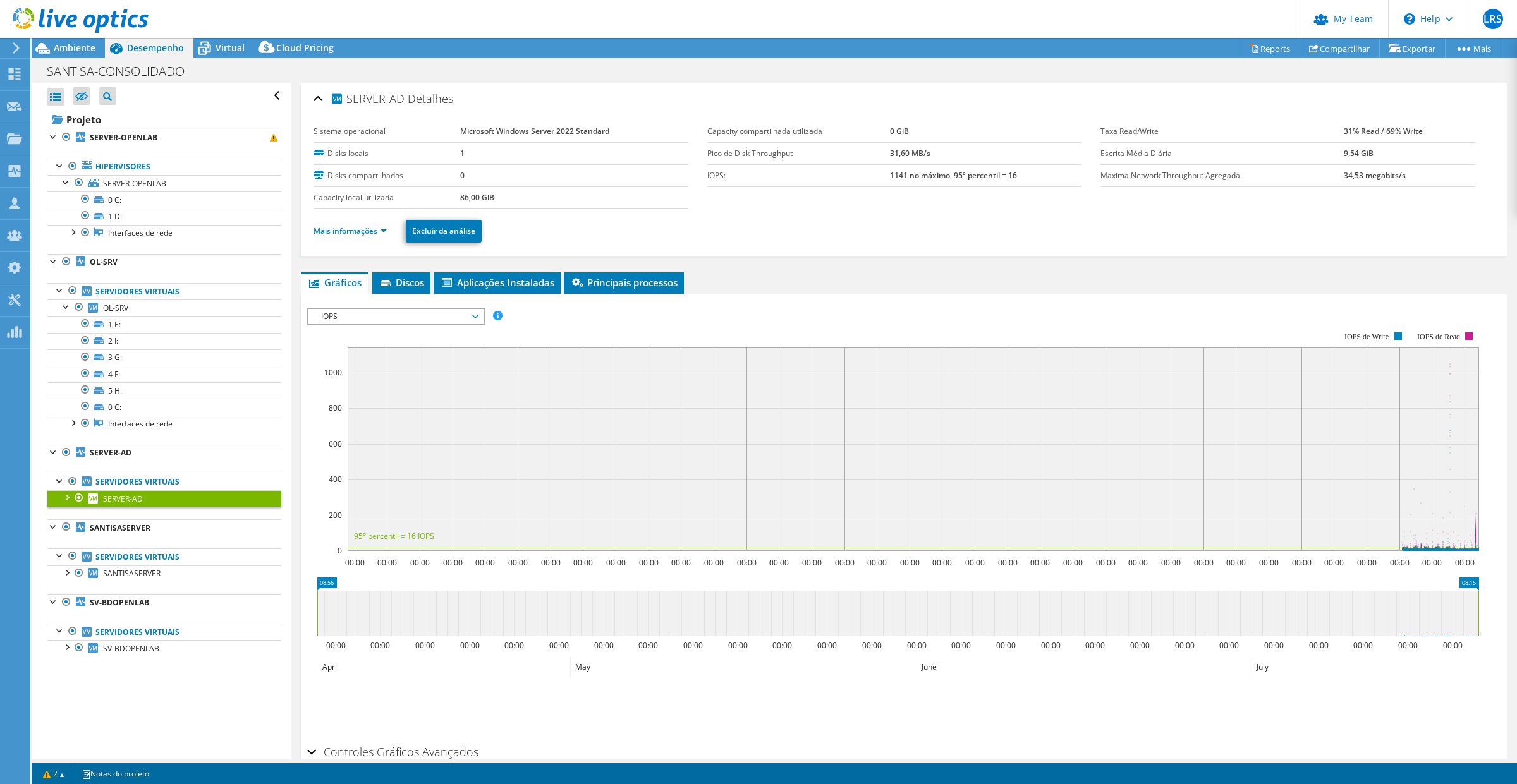
click at [221, 51] on span "Virtual" at bounding box center [230, 48] width 29 height 12
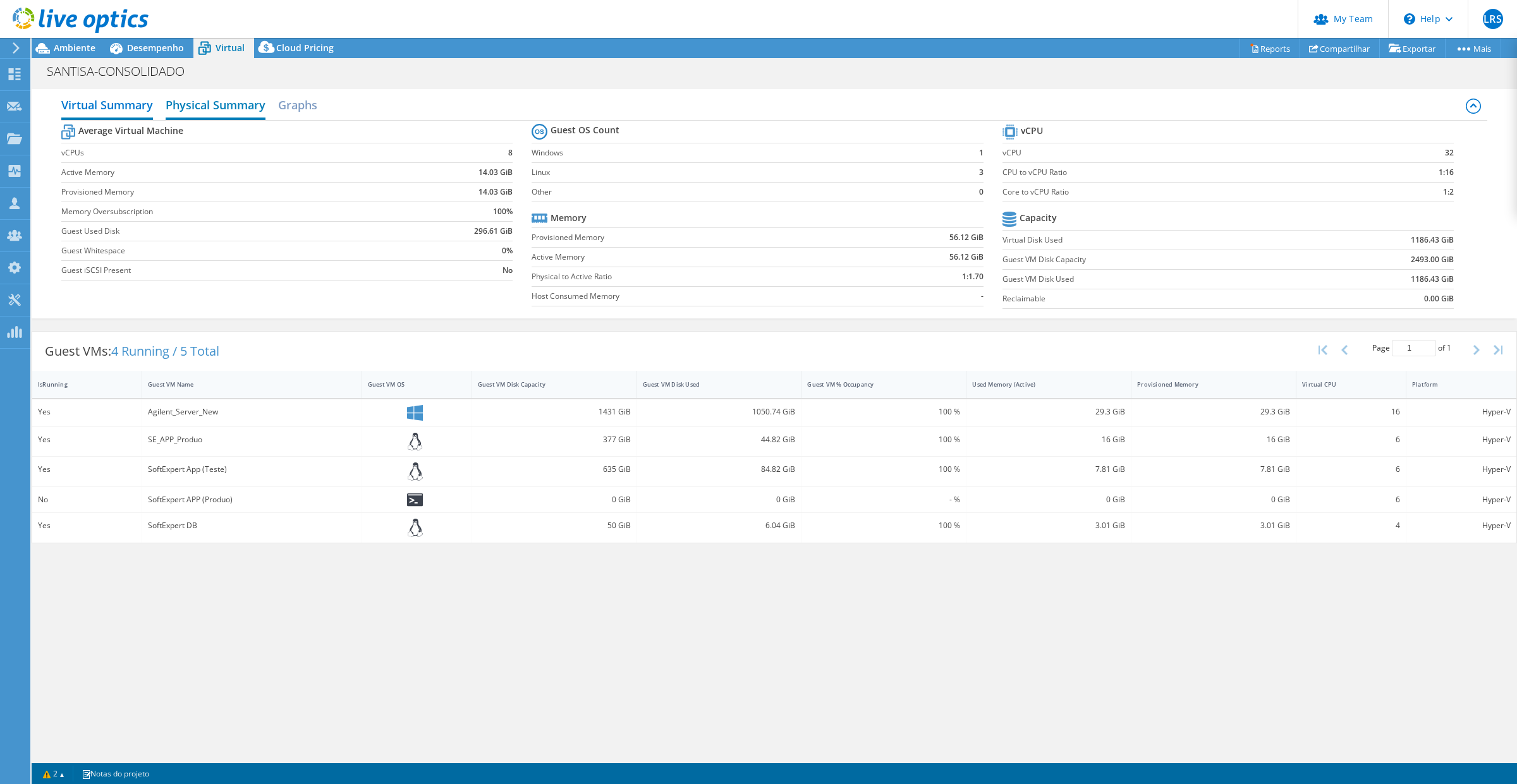
click at [232, 101] on h2 "Physical Summary" at bounding box center [215, 106] width 100 height 28
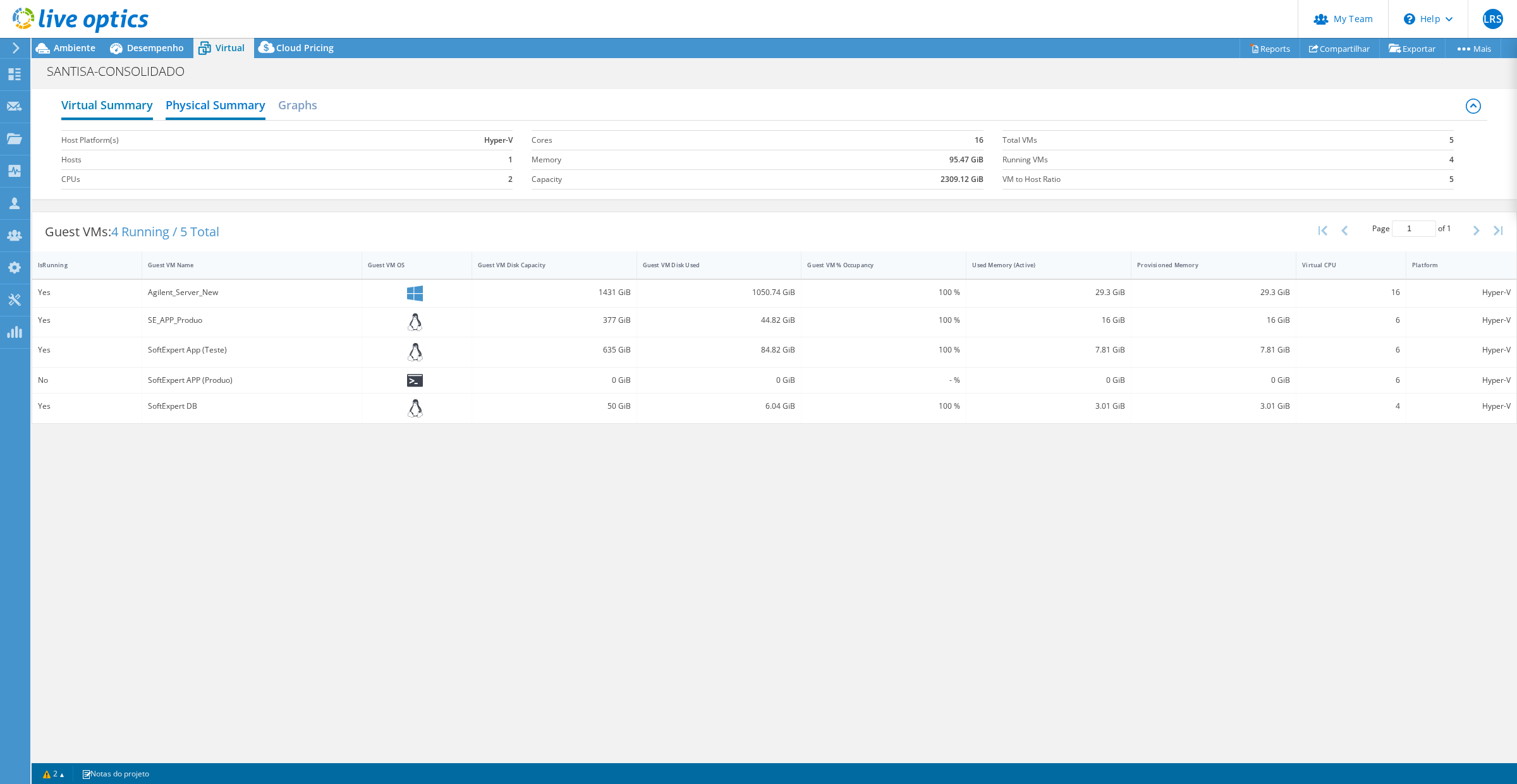
click at [131, 102] on h2 "Virtual Summary" at bounding box center [106, 106] width 91 height 28
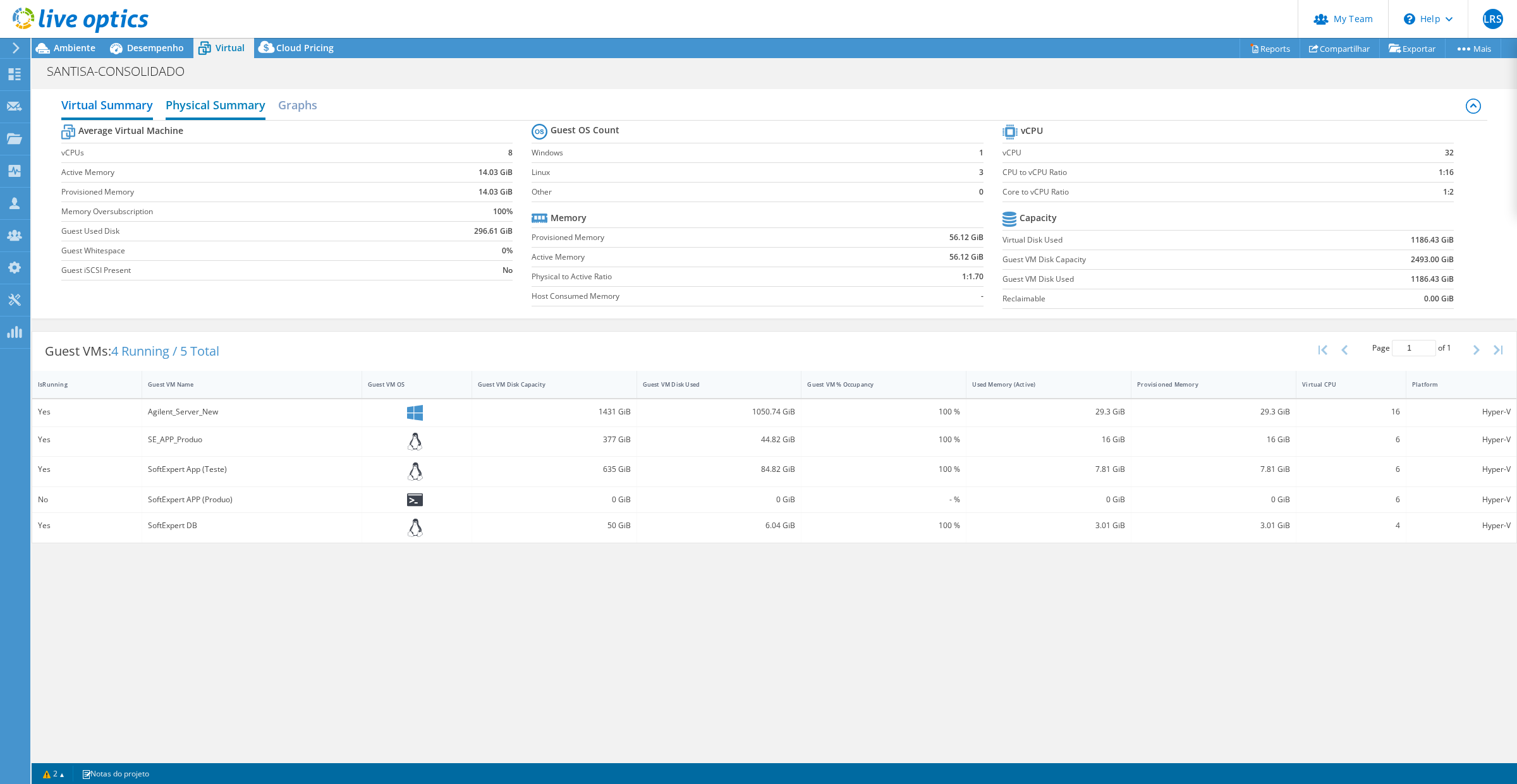
click at [190, 103] on h2 "Physical Summary" at bounding box center [215, 106] width 100 height 28
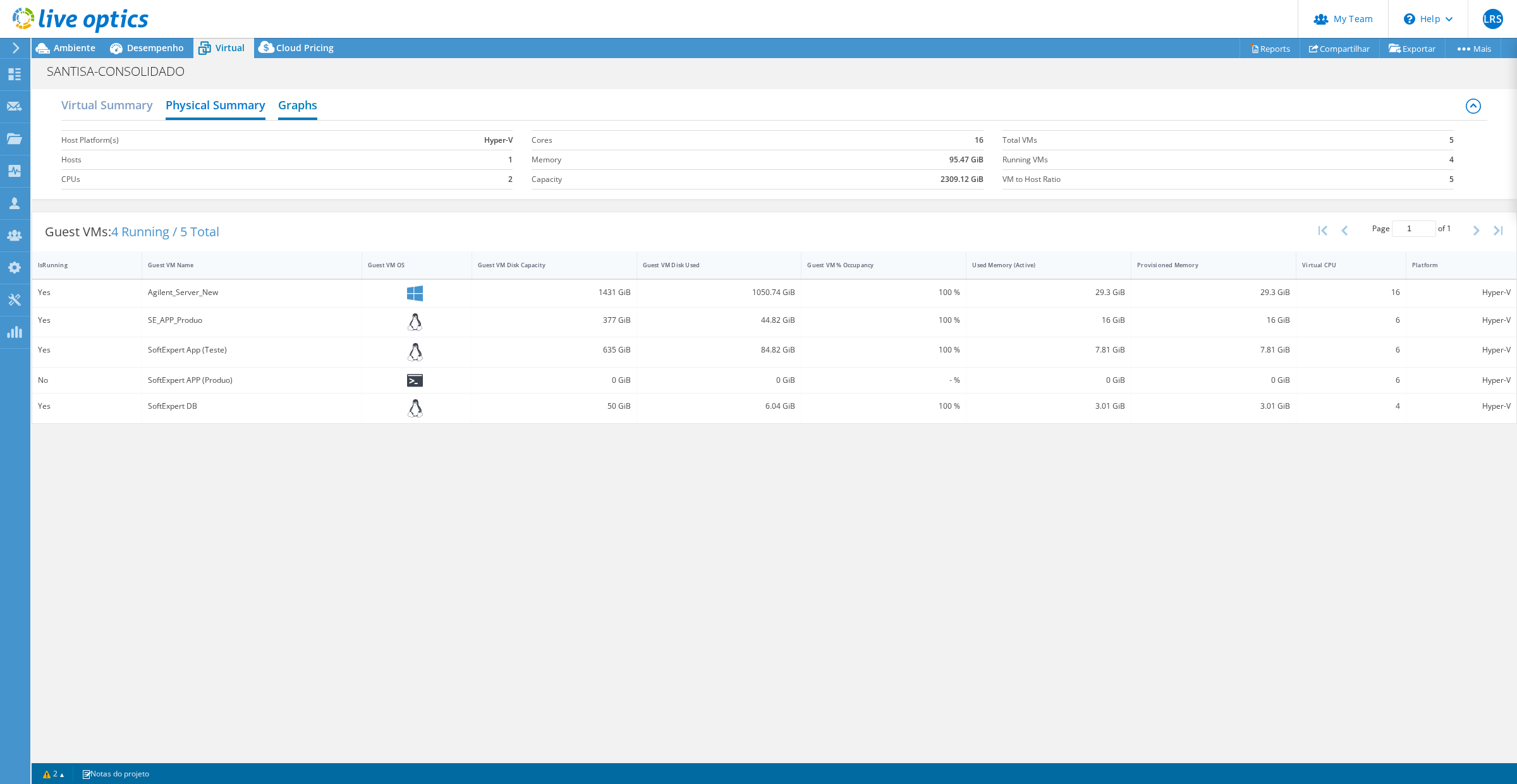
click at [309, 104] on h2 "Graphs" at bounding box center [298, 106] width 39 height 28
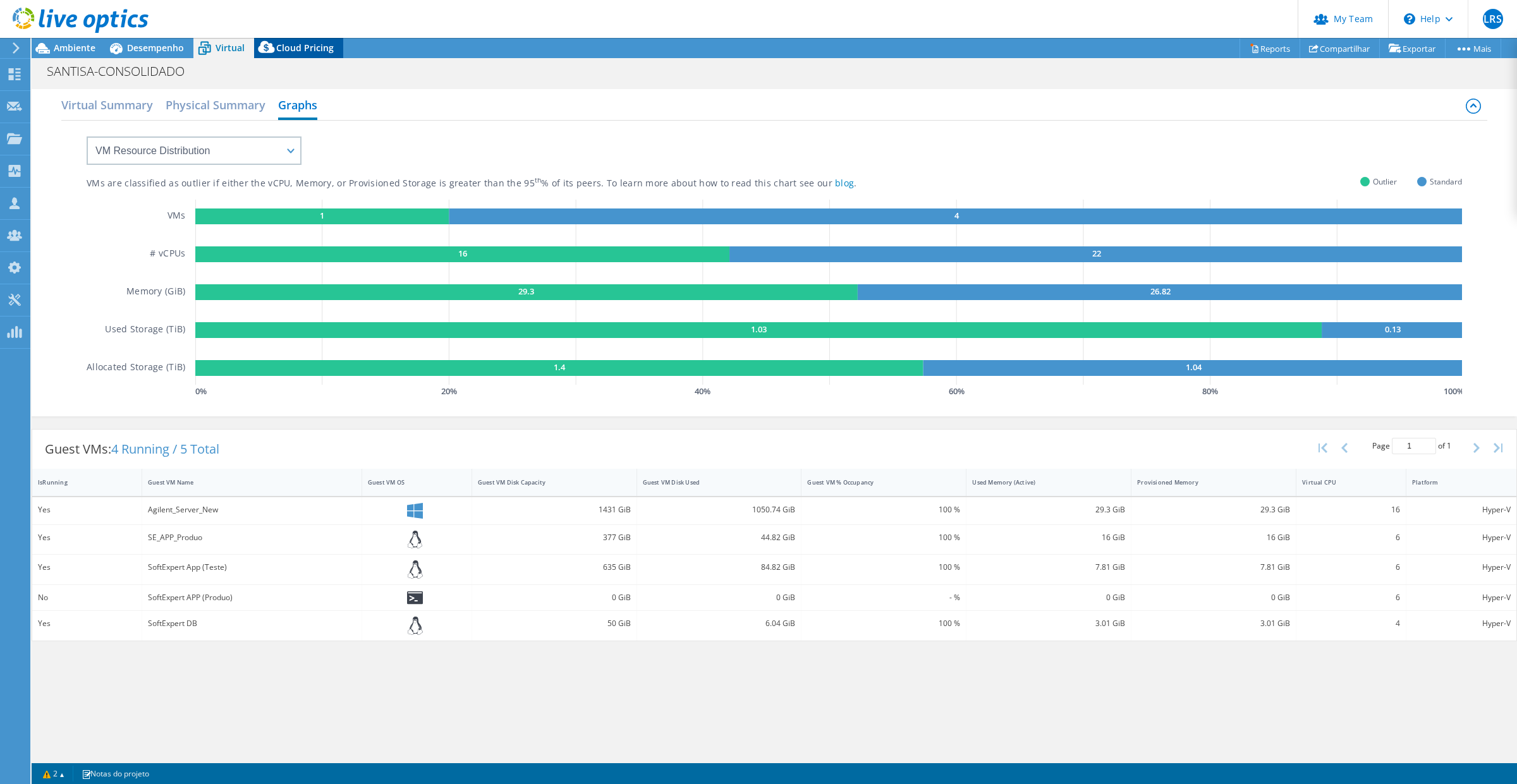
click at [312, 51] on span "Cloud Pricing" at bounding box center [305, 48] width 57 height 12
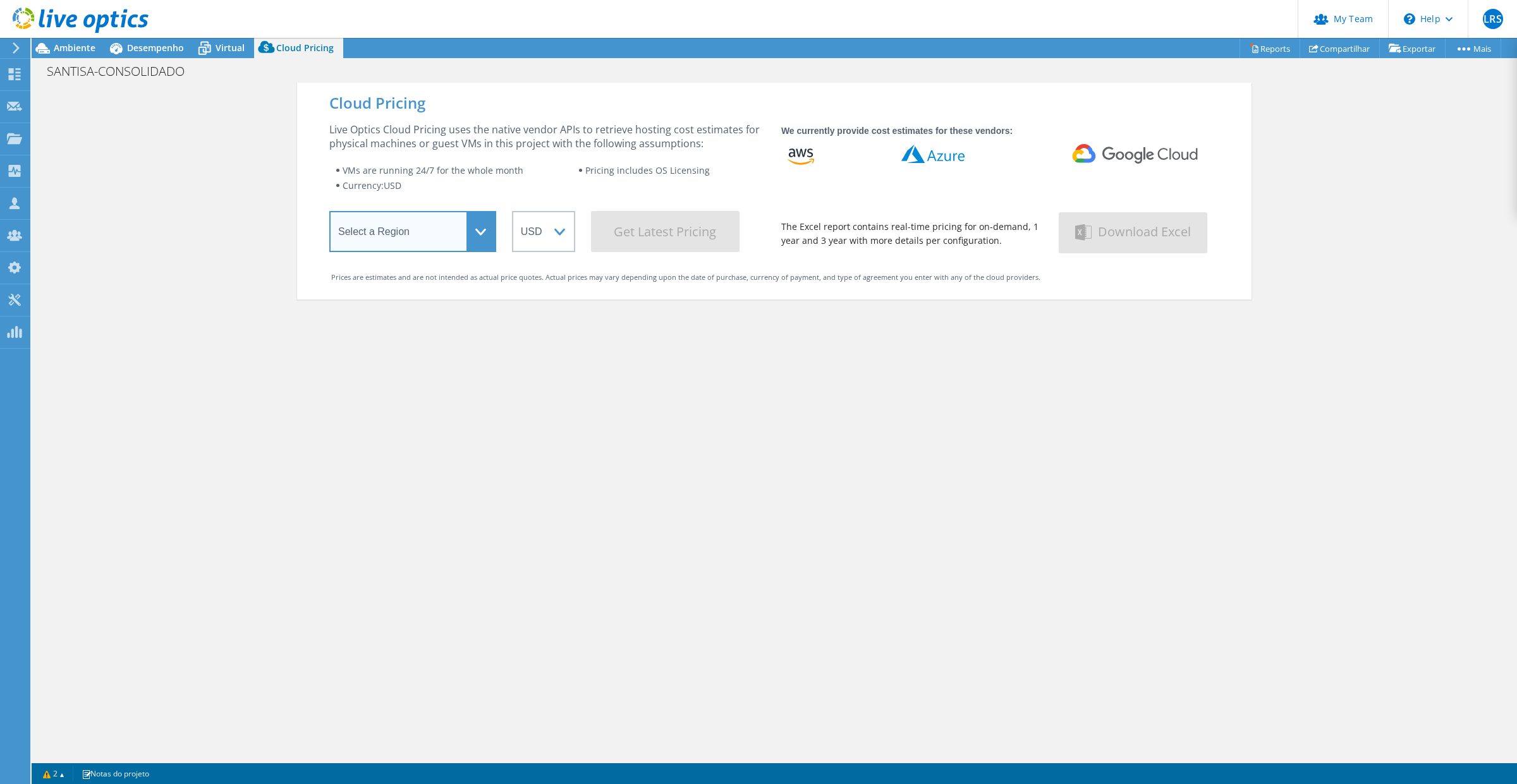
click at [475, 235] on select "Select a Region [GEOGRAPHIC_DATA] ([GEOGRAPHIC_DATA]) [GEOGRAPHIC_DATA] ([GEOGR…" at bounding box center [412, 232] width 167 height 41
select select "SouthAmerica"
click at [329, 214] on select "Select a Region [GEOGRAPHIC_DATA] ([GEOGRAPHIC_DATA]) [GEOGRAPHIC_DATA] ([GEOGR…" at bounding box center [412, 232] width 167 height 41
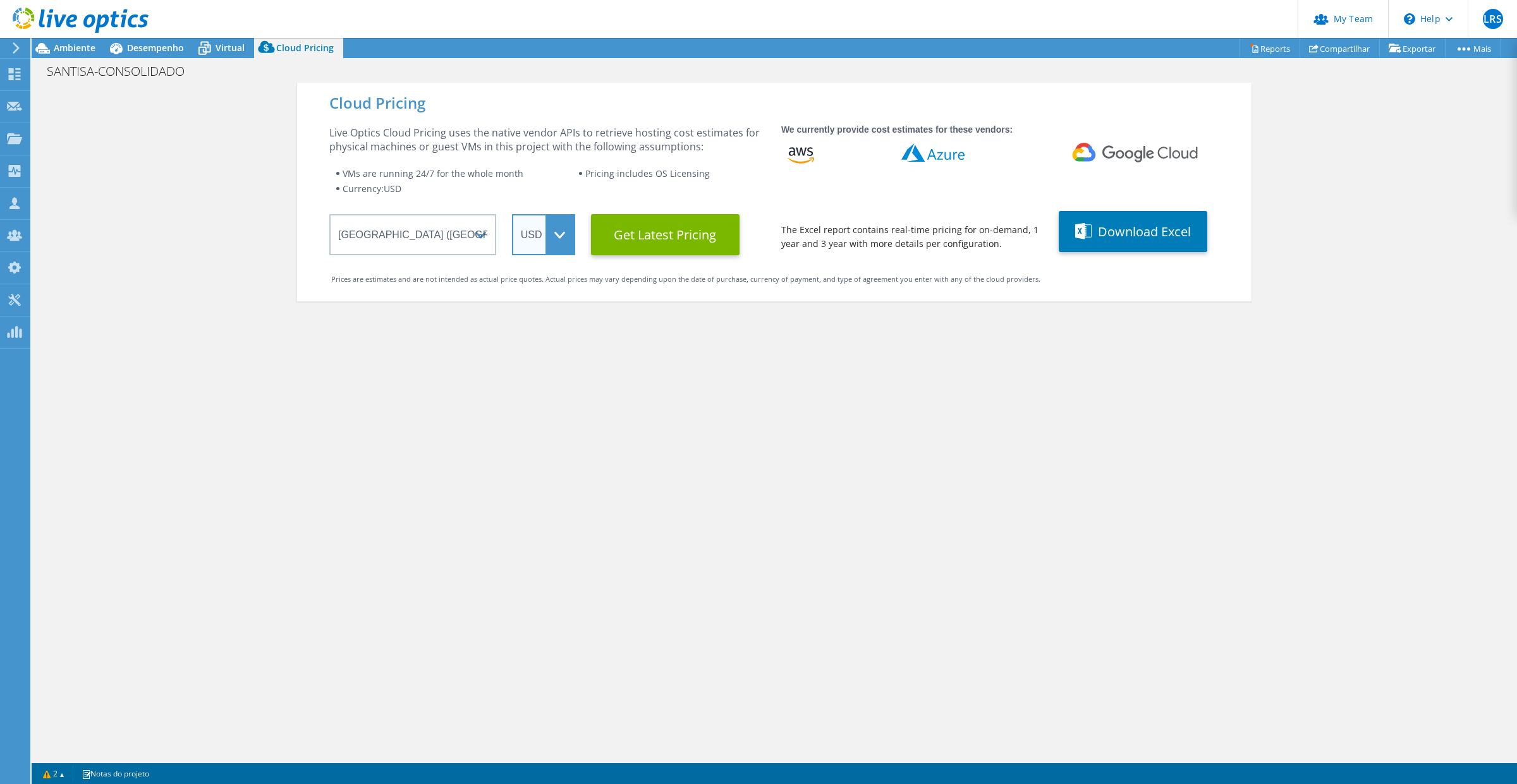
click at [554, 238] on select "ARS AUD BRL CAD CHF CLP CNY DKK EUR GBP HKD HUF INR JPY MXN MYR NOK NZD PEN SEK…" at bounding box center [543, 235] width 63 height 41
select select "BRL"
click at [512, 214] on select "ARS AUD BRL CAD CHF CLP CNY DKK EUR GBP HKD HUF INR JPY MXN MYR NOK NZD PEN SEK…" at bounding box center [543, 235] width 63 height 41
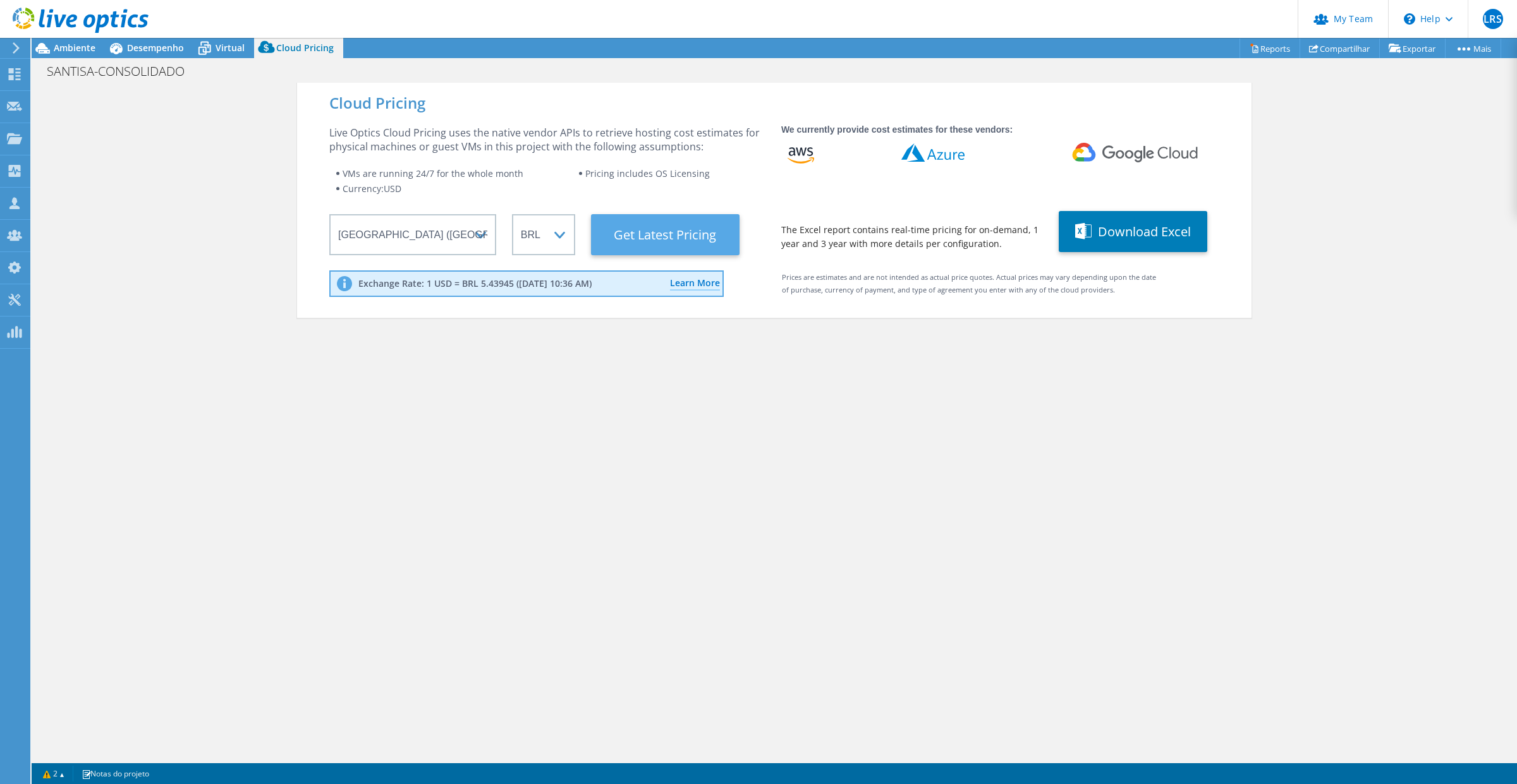
click at [668, 235] on Latest "Get Latest Pricing" at bounding box center [665, 235] width 149 height 41
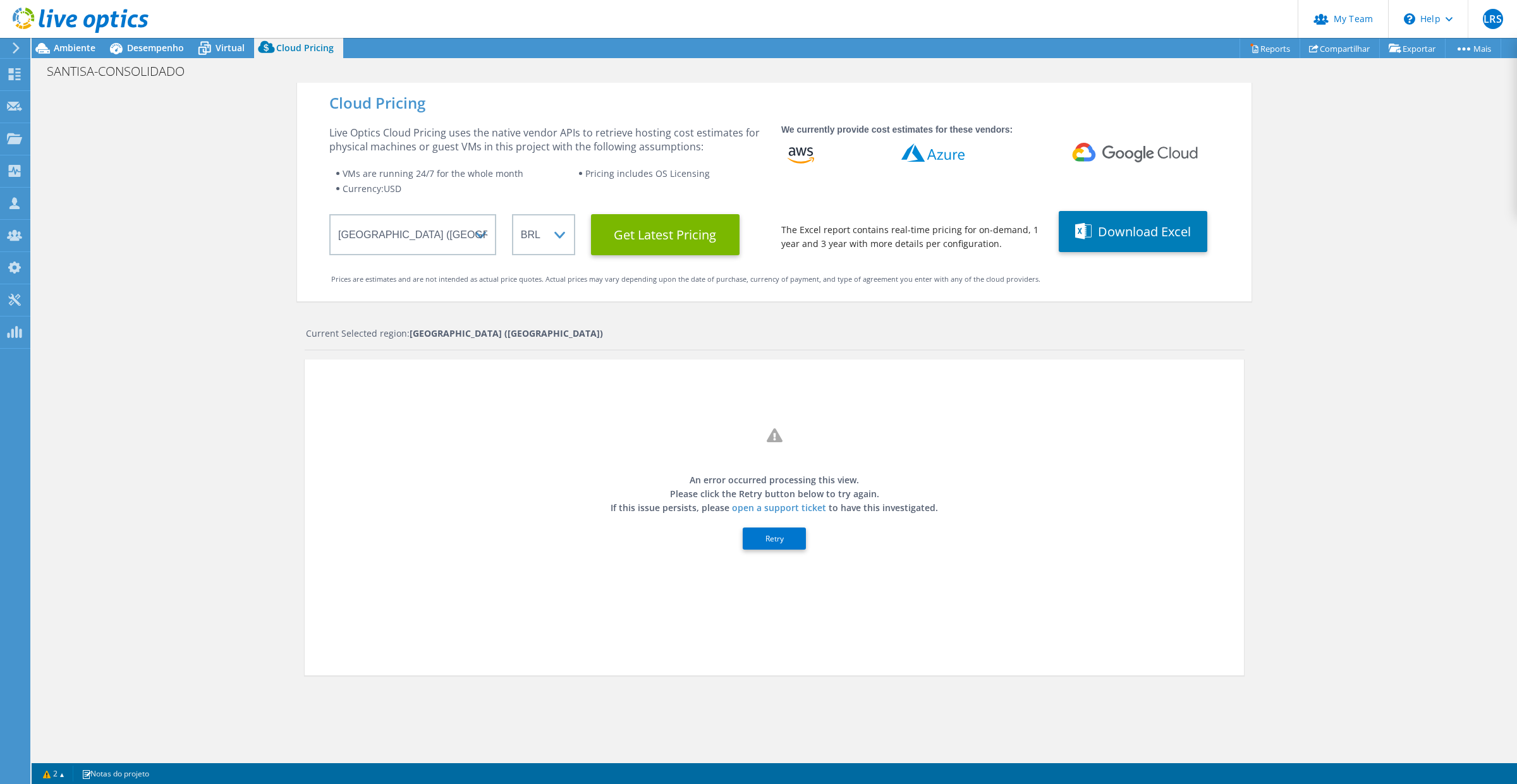
click at [779, 539] on button "Retry" at bounding box center [774, 538] width 63 height 22
click at [788, 546] on button "Retry" at bounding box center [774, 538] width 63 height 22
click at [149, 42] on span "Desempenho" at bounding box center [155, 48] width 57 height 12
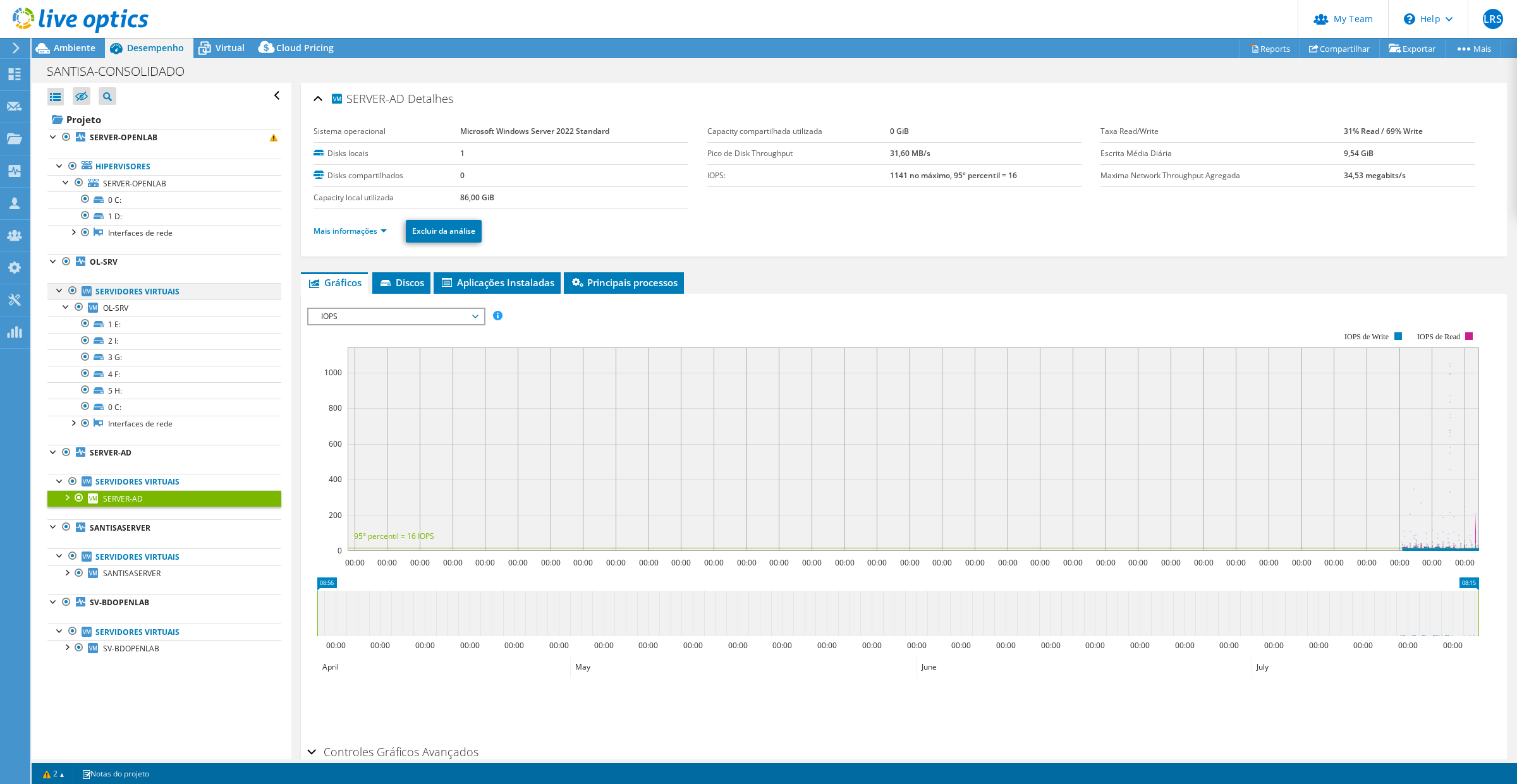
click at [58, 288] on div at bounding box center [60, 289] width 13 height 13
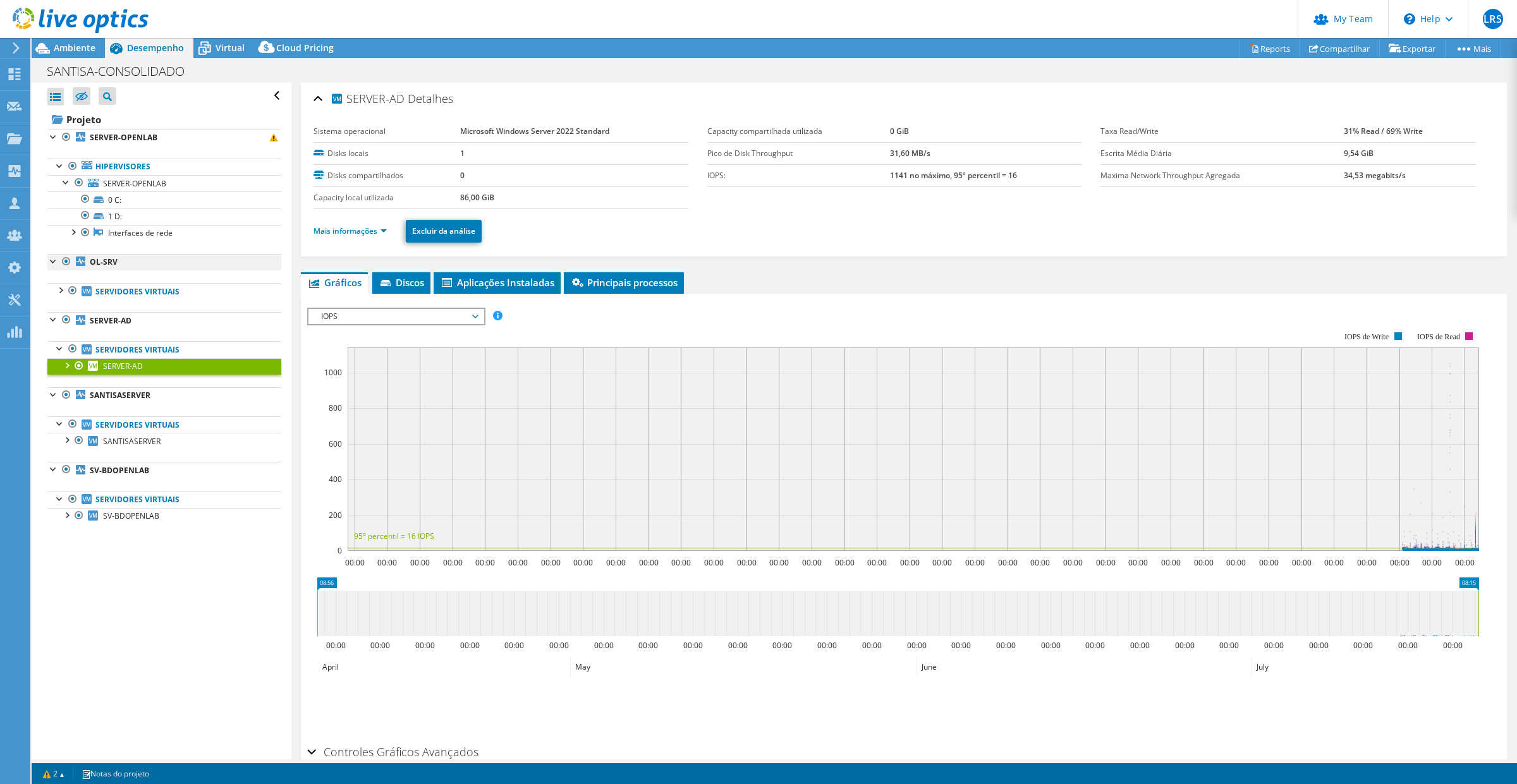
click at [51, 257] on div at bounding box center [54, 260] width 13 height 13
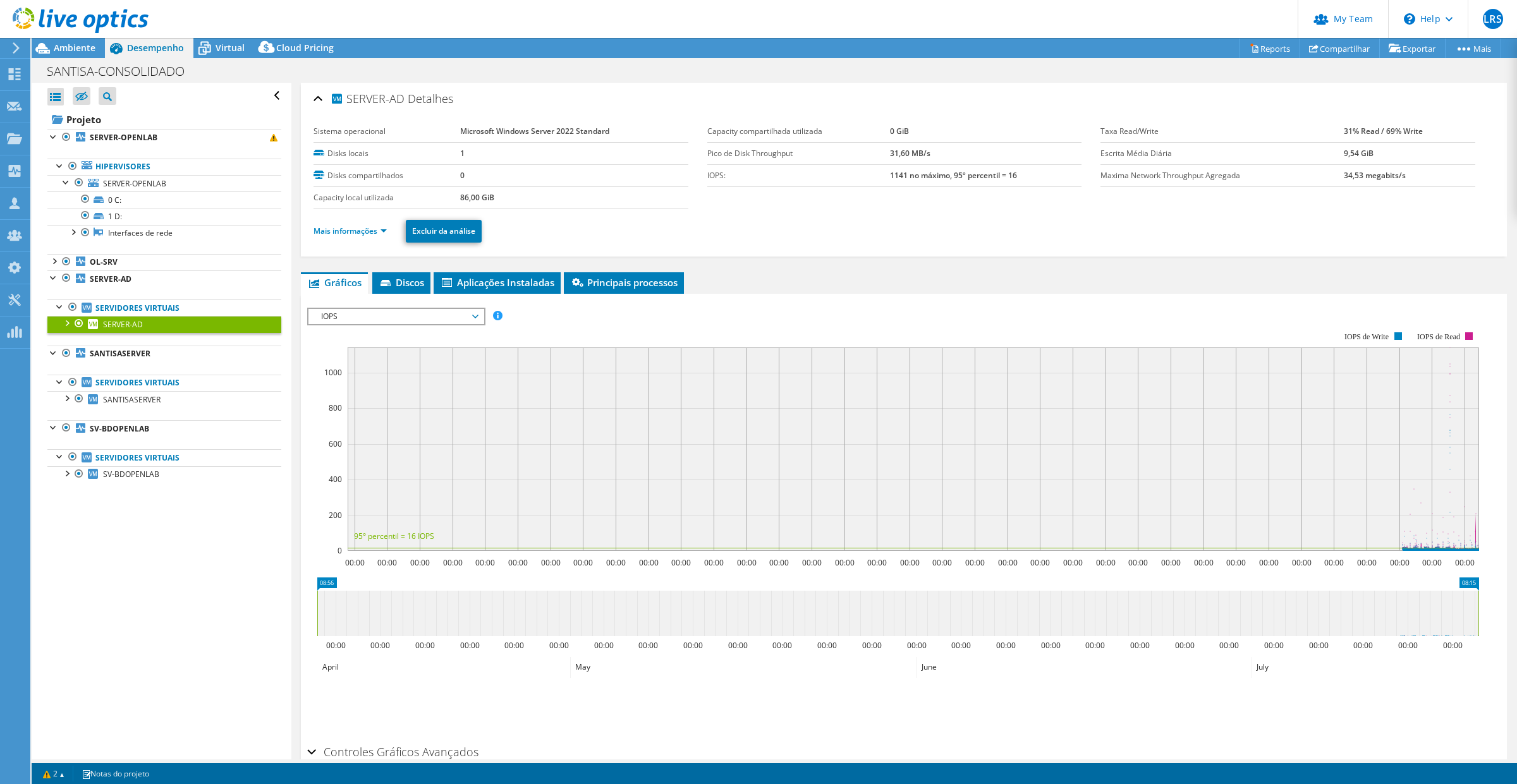
click at [62, 32] on icon at bounding box center [81, 20] width 136 height 26
click at [62, 42] on div at bounding box center [74, 21] width 149 height 42
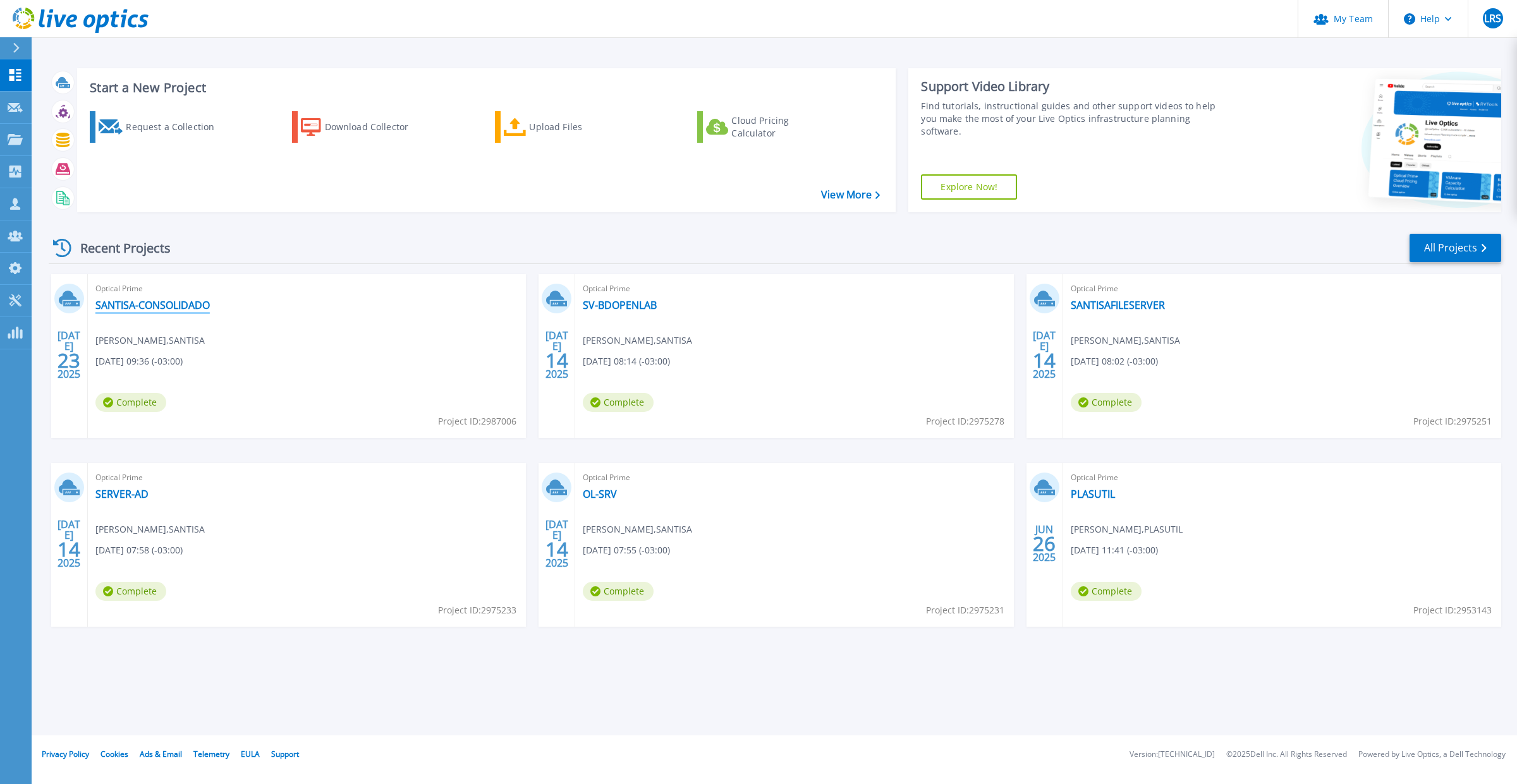
click at [160, 306] on link "SANTISA-CONSOLIDADO" at bounding box center [152, 305] width 115 height 13
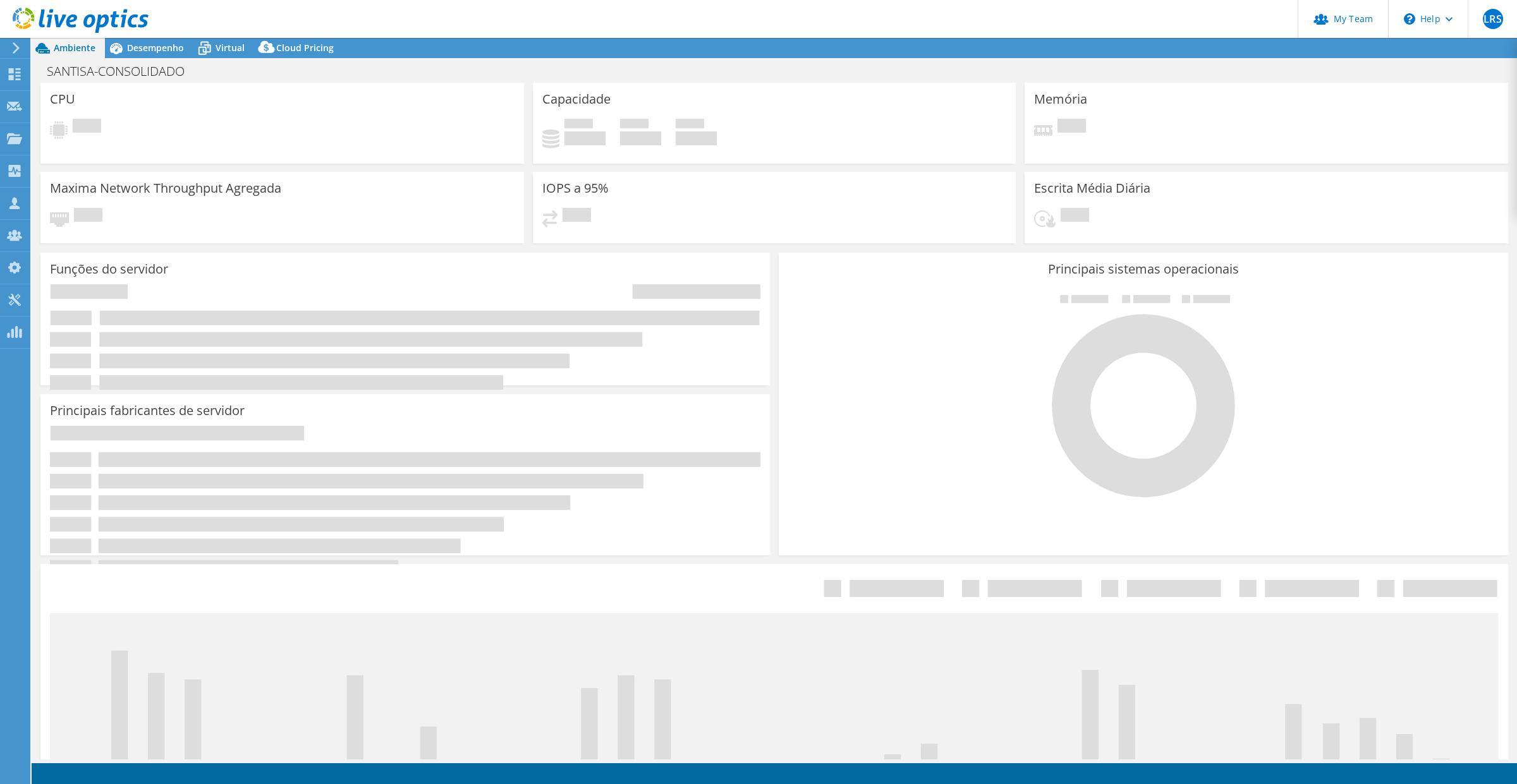
select select "USD"
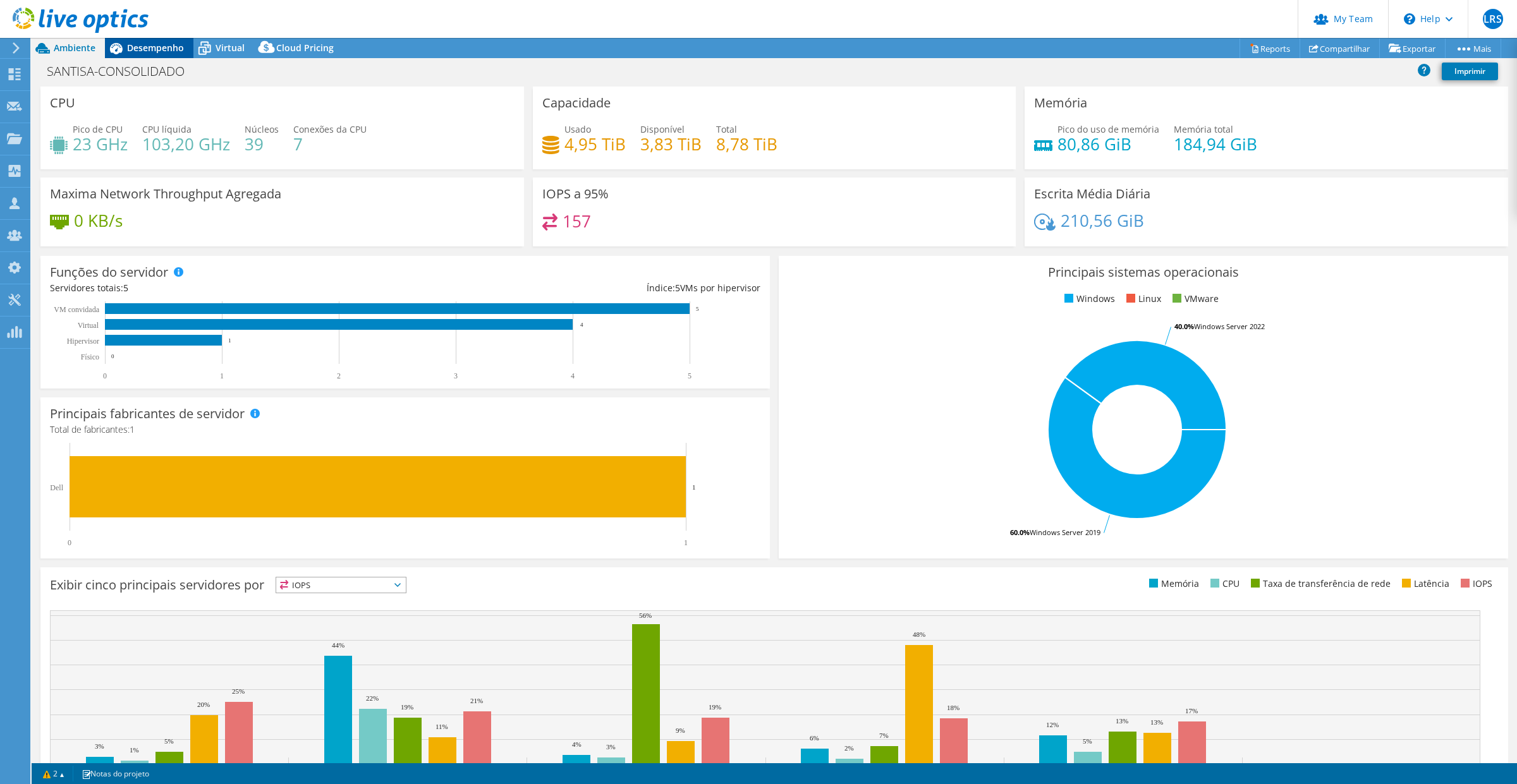
click at [158, 48] on span "Desempenho" at bounding box center [155, 48] width 57 height 12
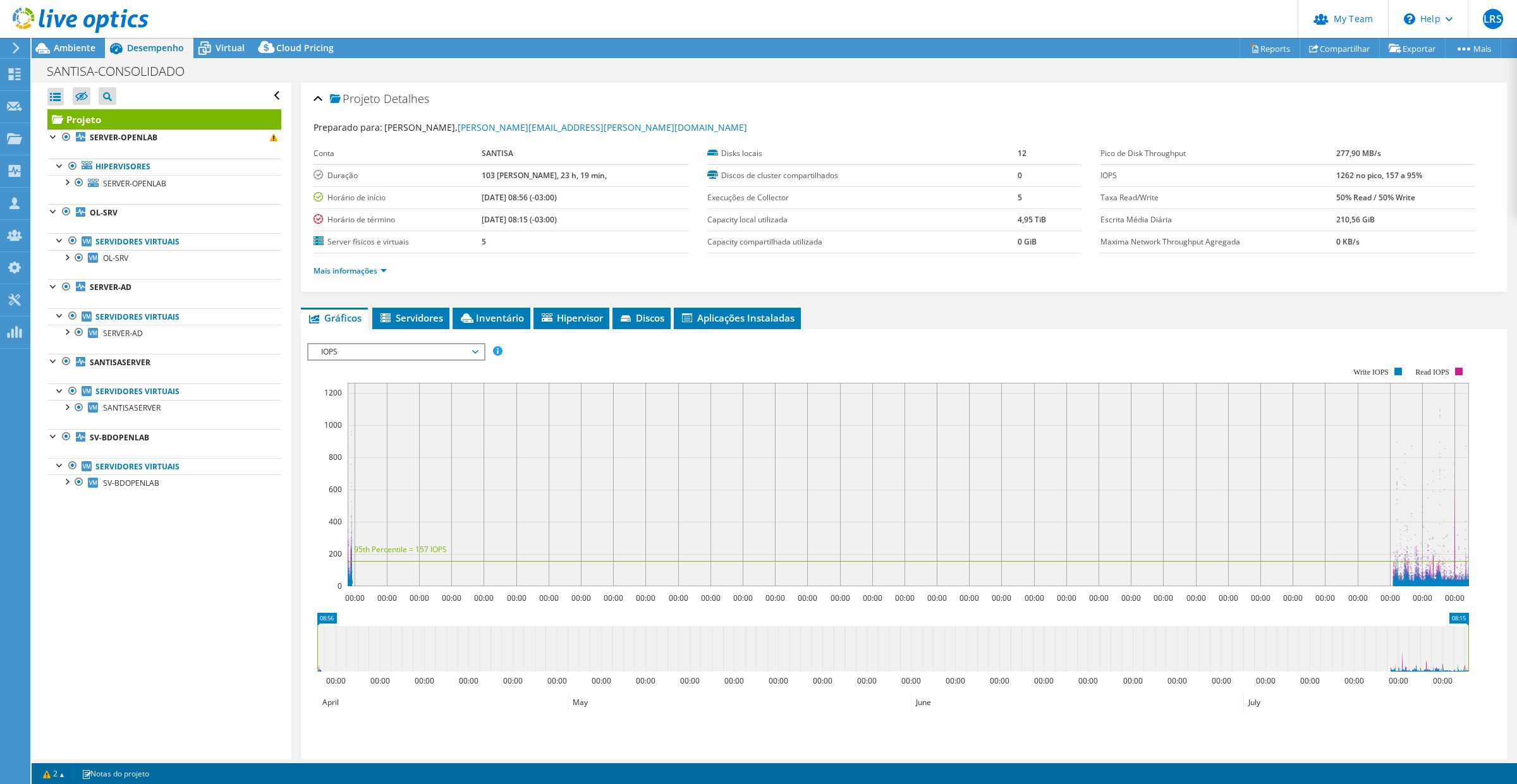
click at [389, 270] on li "Mais informações" at bounding box center [353, 271] width 81 height 14
click at [386, 275] on link "Mais informações" at bounding box center [349, 271] width 73 height 11
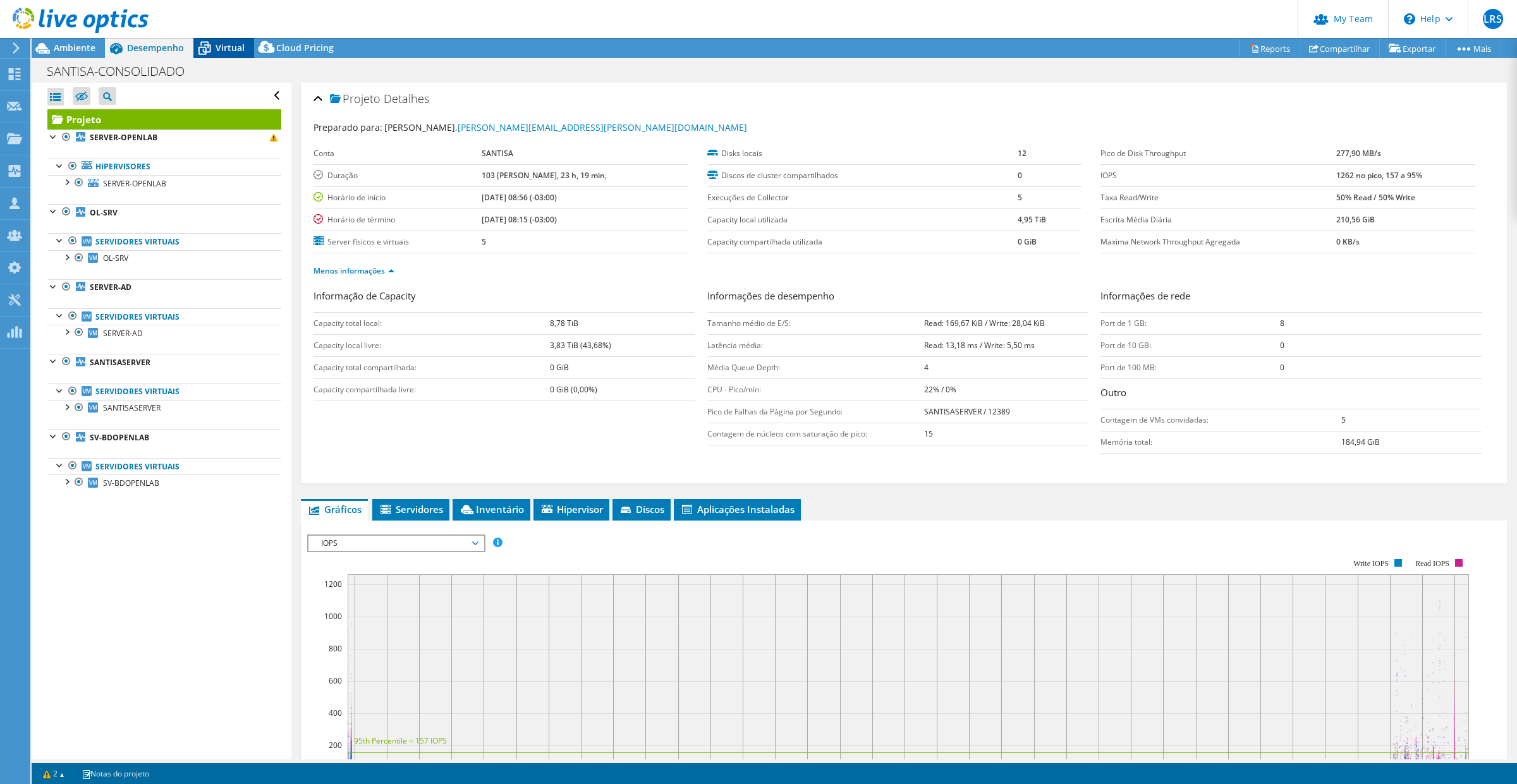
click at [217, 45] on span "Virtual" at bounding box center [230, 48] width 29 height 12
